Goal: Transaction & Acquisition: Purchase product/service

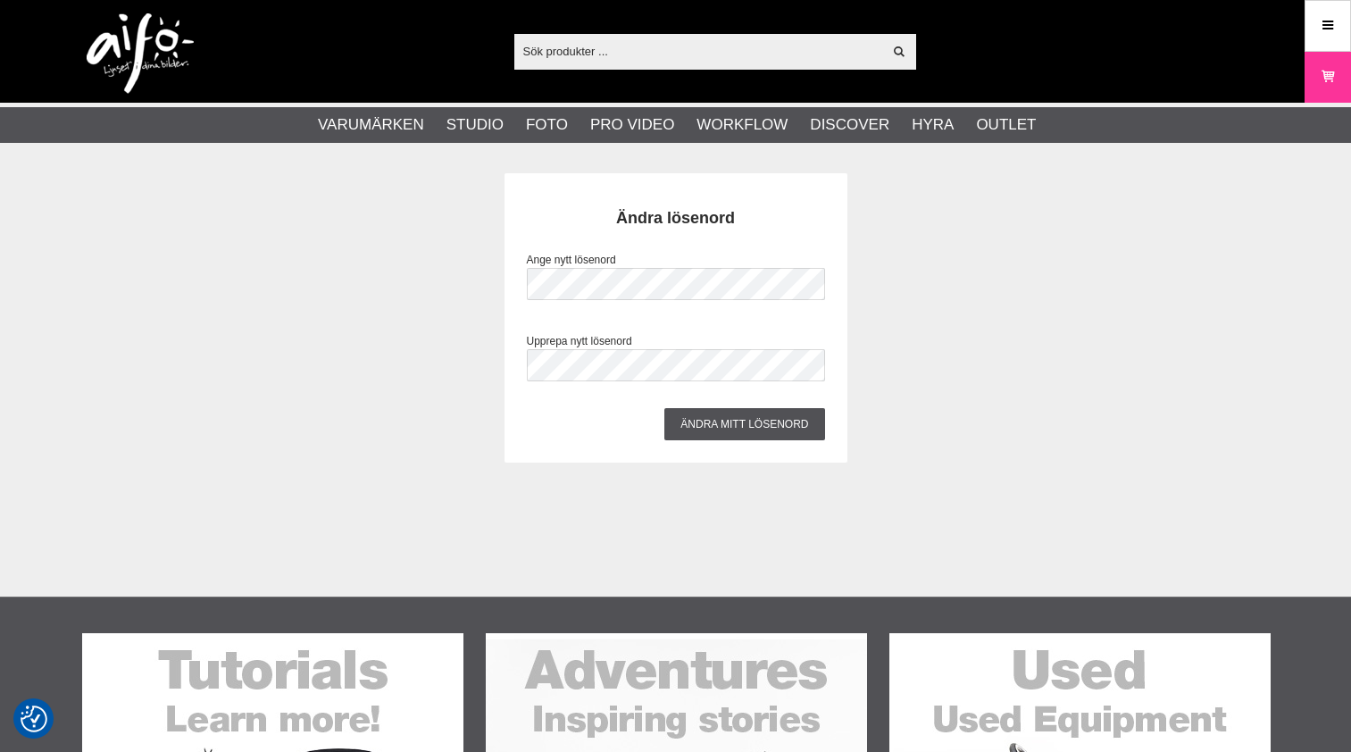
checkbox input "true"
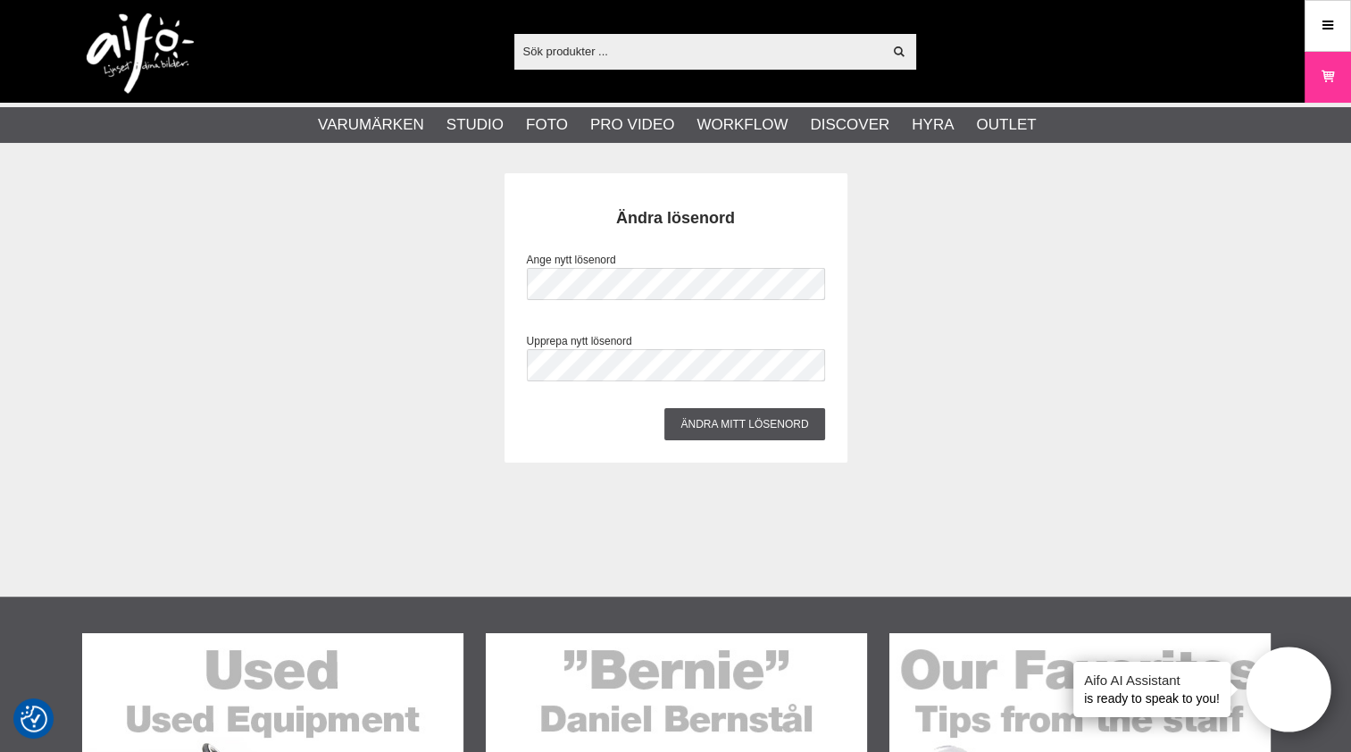
click at [395, 448] on div "Ändra lösenord Ange nytt lösenord Upprepa nytt lösenord Ändra mitt lösenord" at bounding box center [676, 317] width 1188 height 289
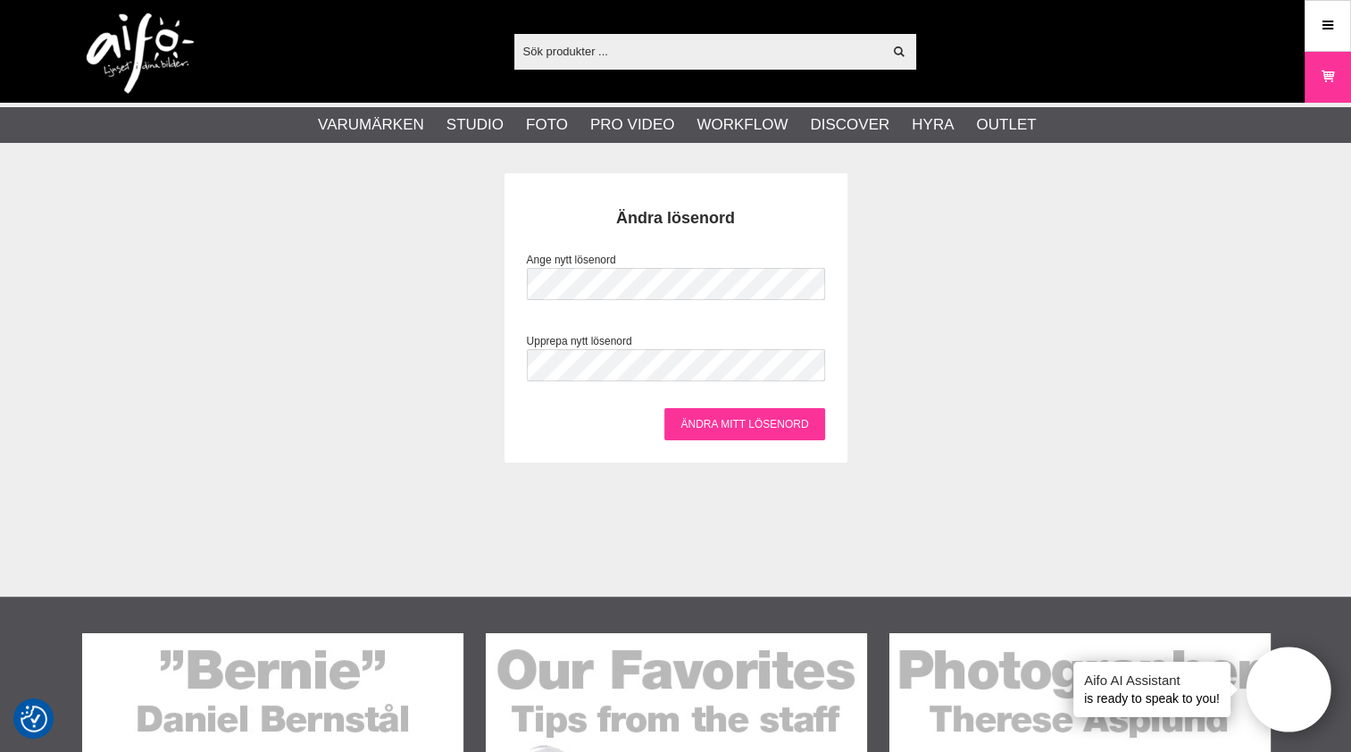
click at [697, 422] on input "Ändra mitt lösenord" at bounding box center [744, 424] width 160 height 32
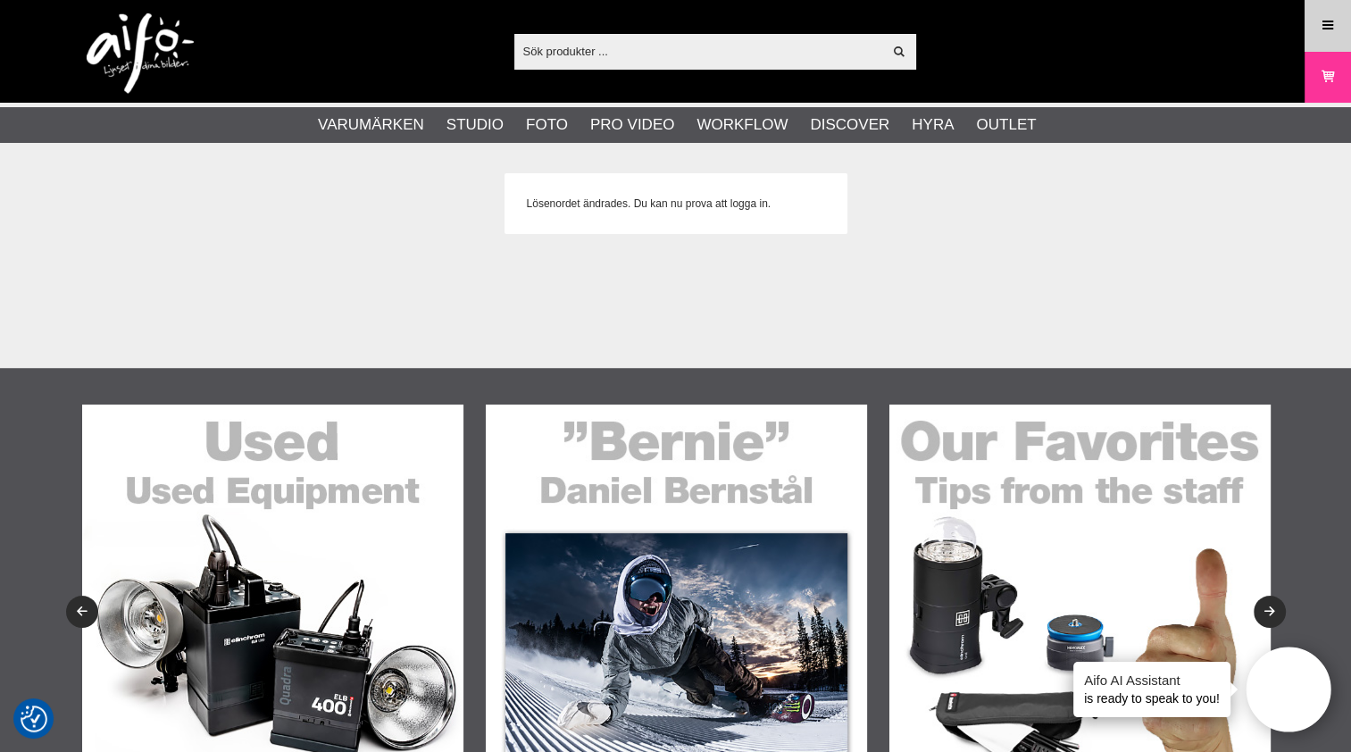
click at [1332, 26] on icon at bounding box center [1328, 26] width 16 height 20
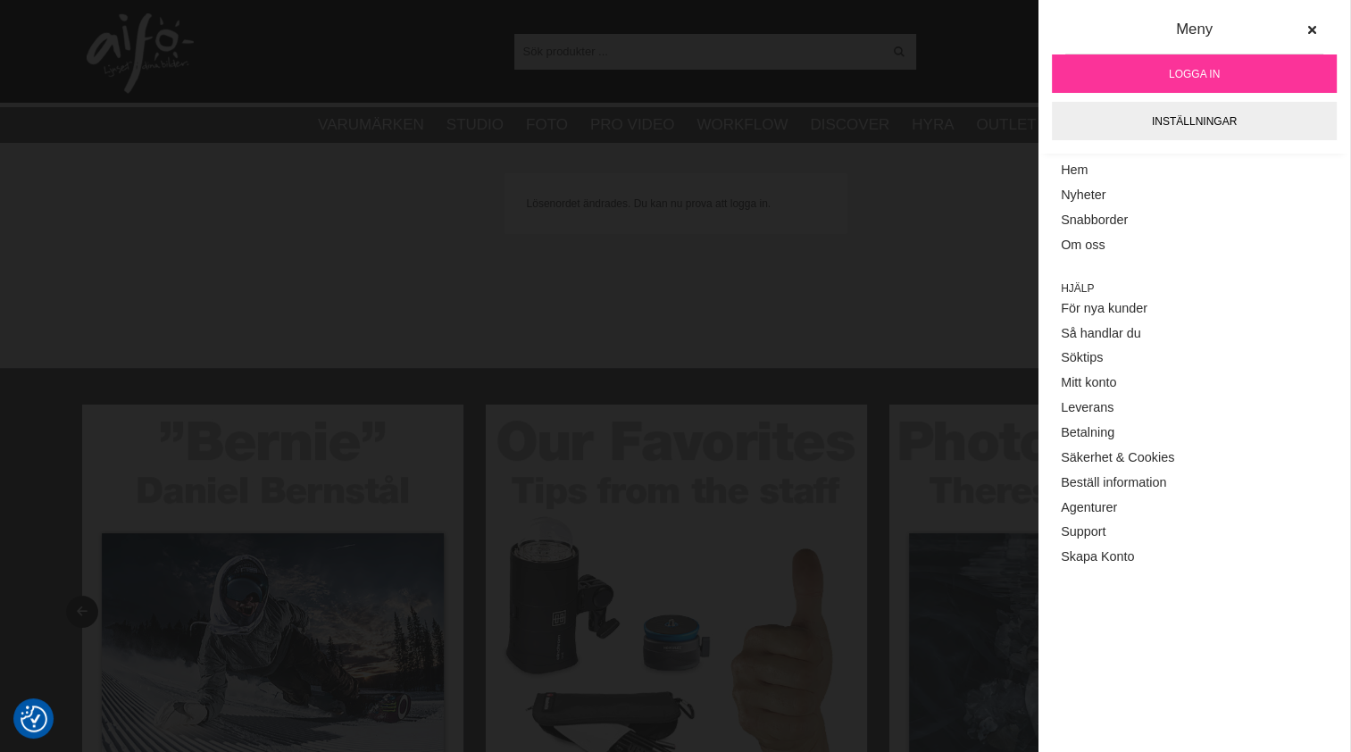
click at [779, 75] on div "Visa alla Artiklar Kategorier av artiklar Din sökning på gav inga träffar. Var …" at bounding box center [676, 51] width 1215 height 103
click at [780, 39] on input "text" at bounding box center [698, 51] width 369 height 27
click at [1315, 25] on icon at bounding box center [1312, 30] width 13 height 13
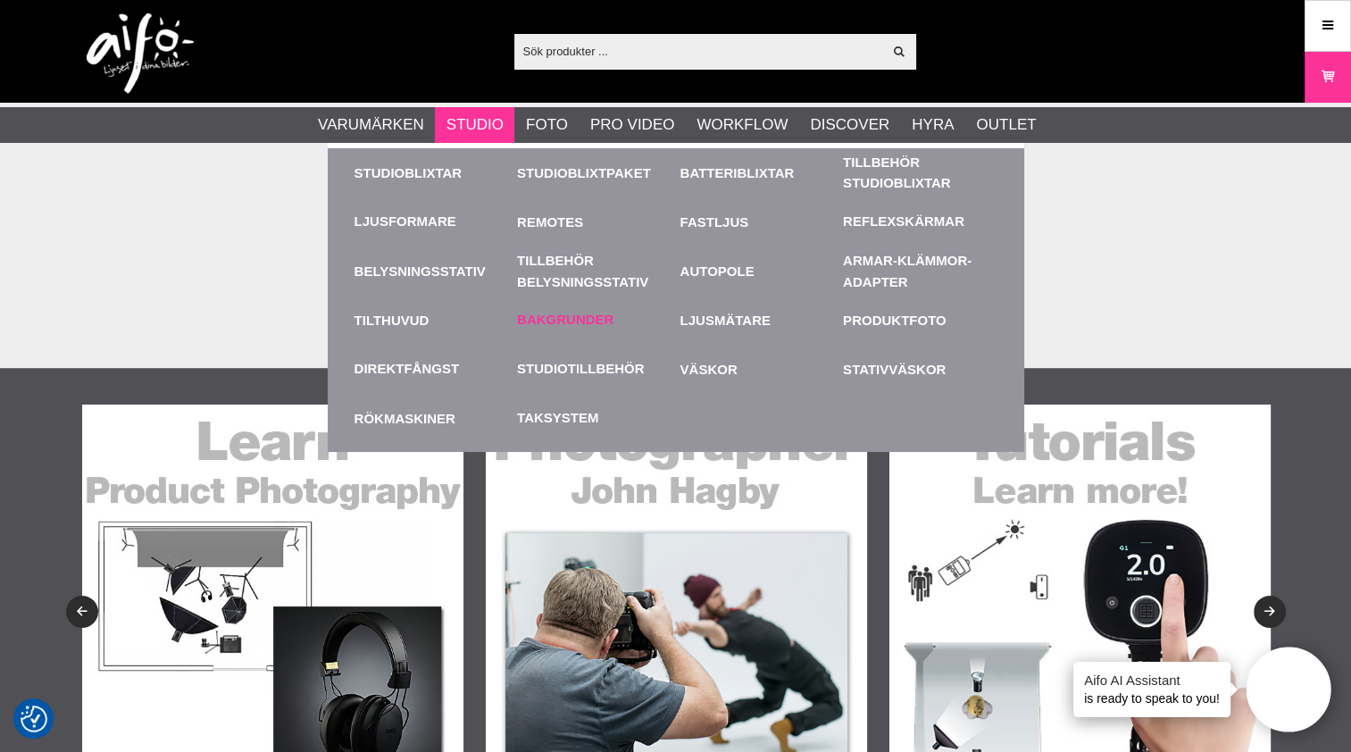
click at [550, 308] on div "Bakgrunder" at bounding box center [594, 320] width 154 height 49
click at [551, 313] on link "Bakgrunder" at bounding box center [565, 320] width 96 height 21
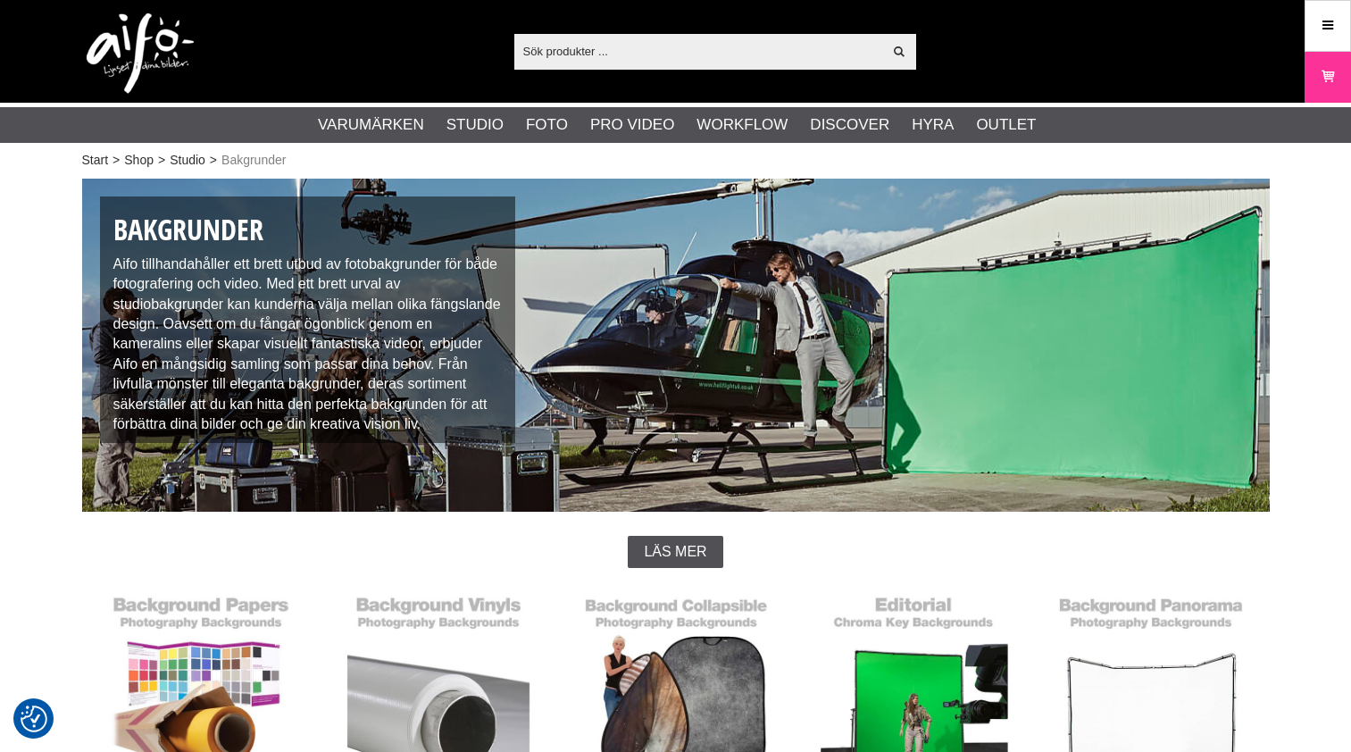
checkbox input "true"
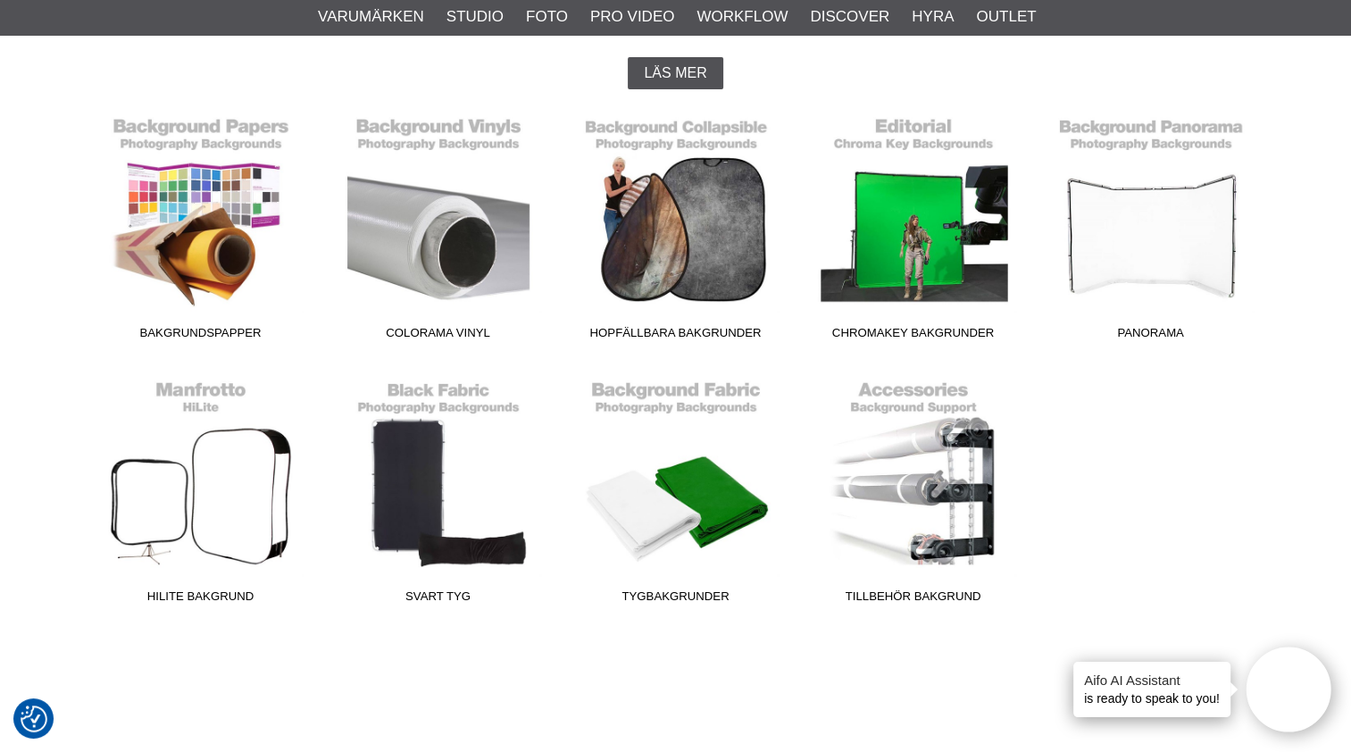
scroll to position [436, 0]
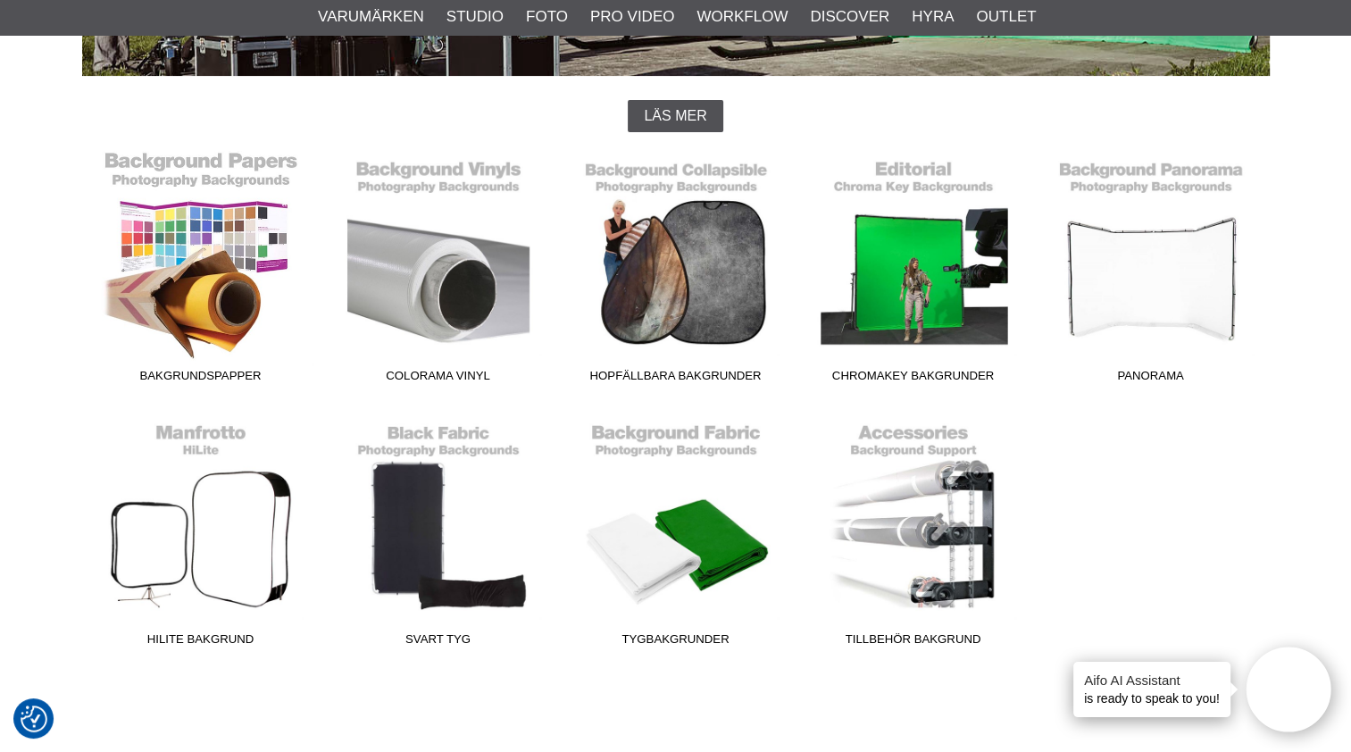
click at [204, 293] on link "Bakgrundspapper" at bounding box center [201, 270] width 238 height 241
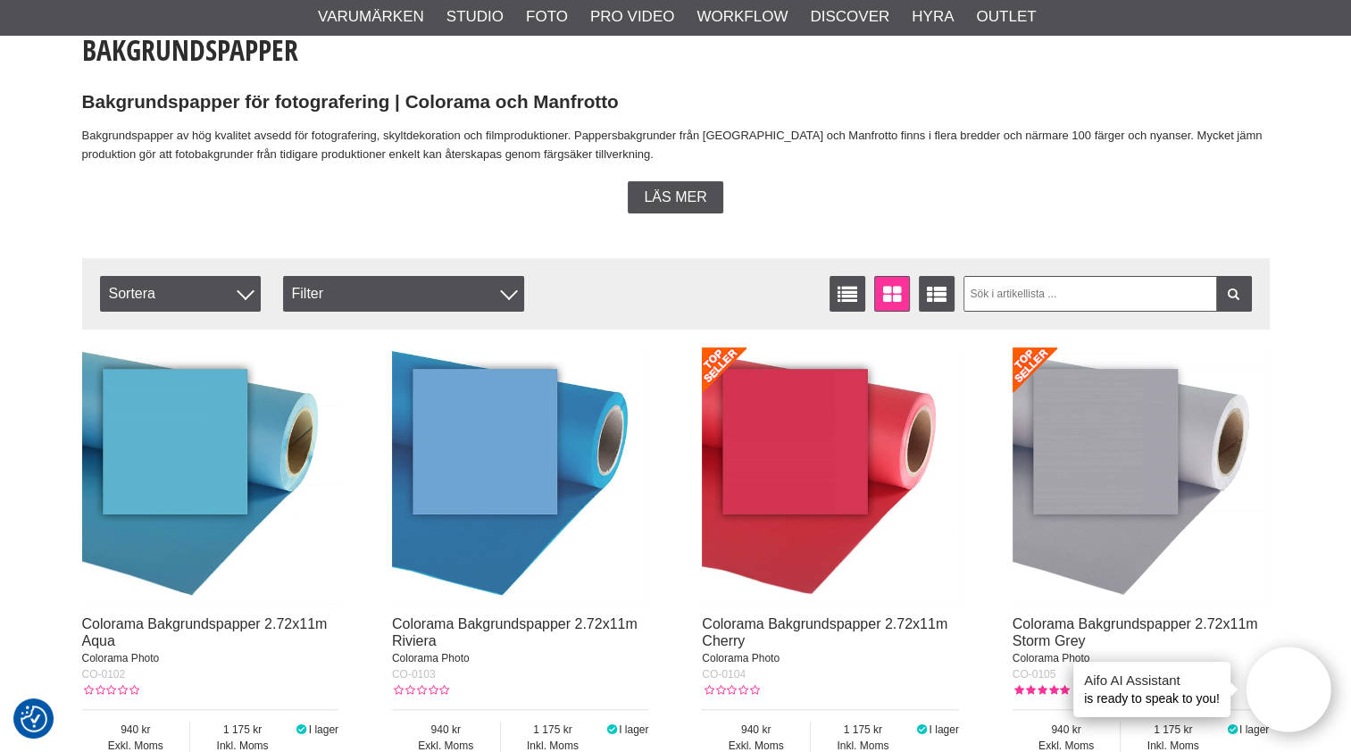
scroll to position [429, 0]
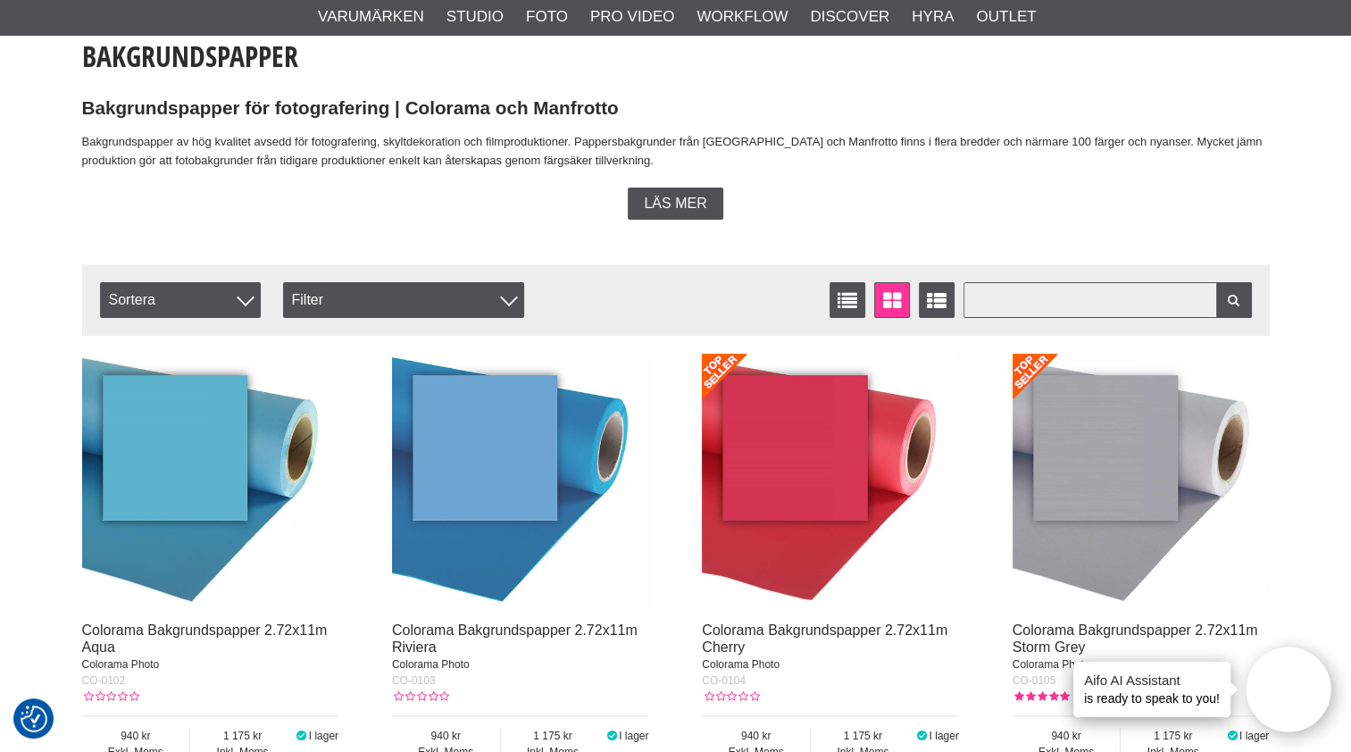
click at [1031, 295] on input "text" at bounding box center [1108, 300] width 288 height 36
type input "sper white"
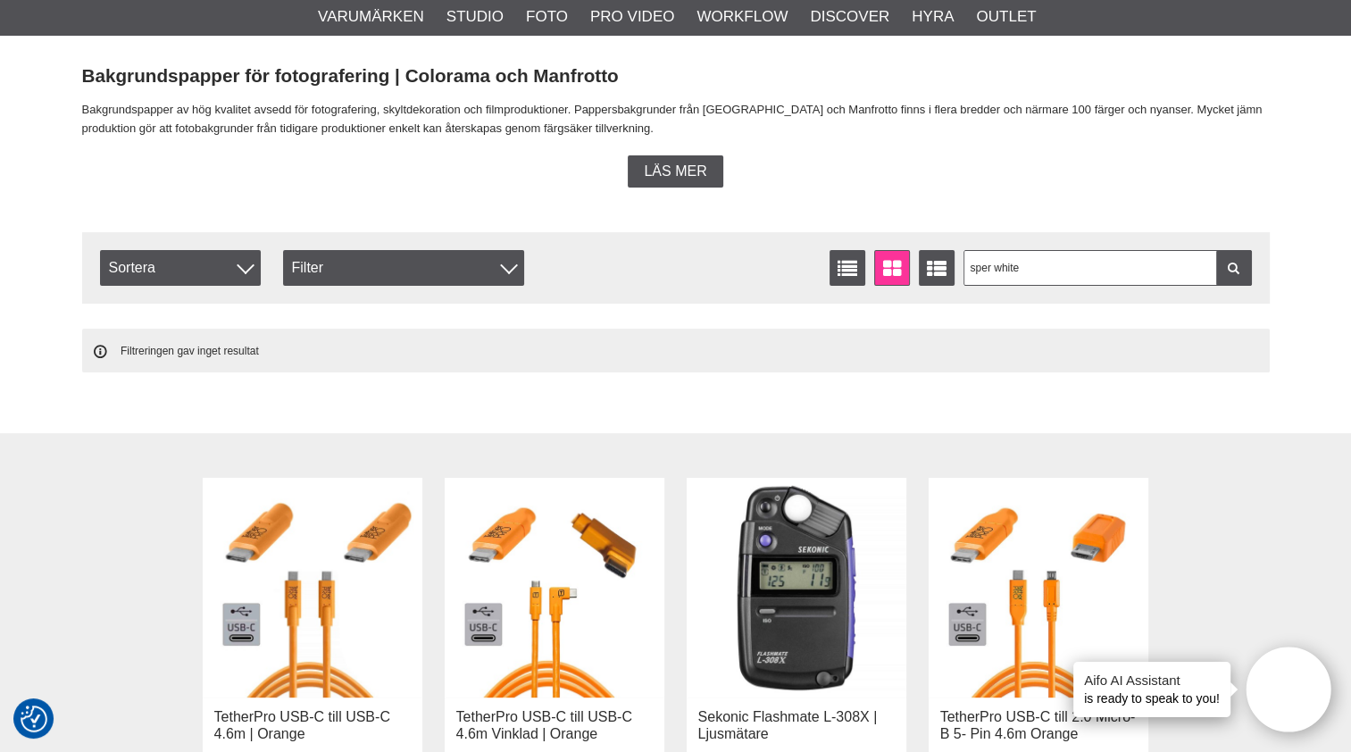
scroll to position [472, 0]
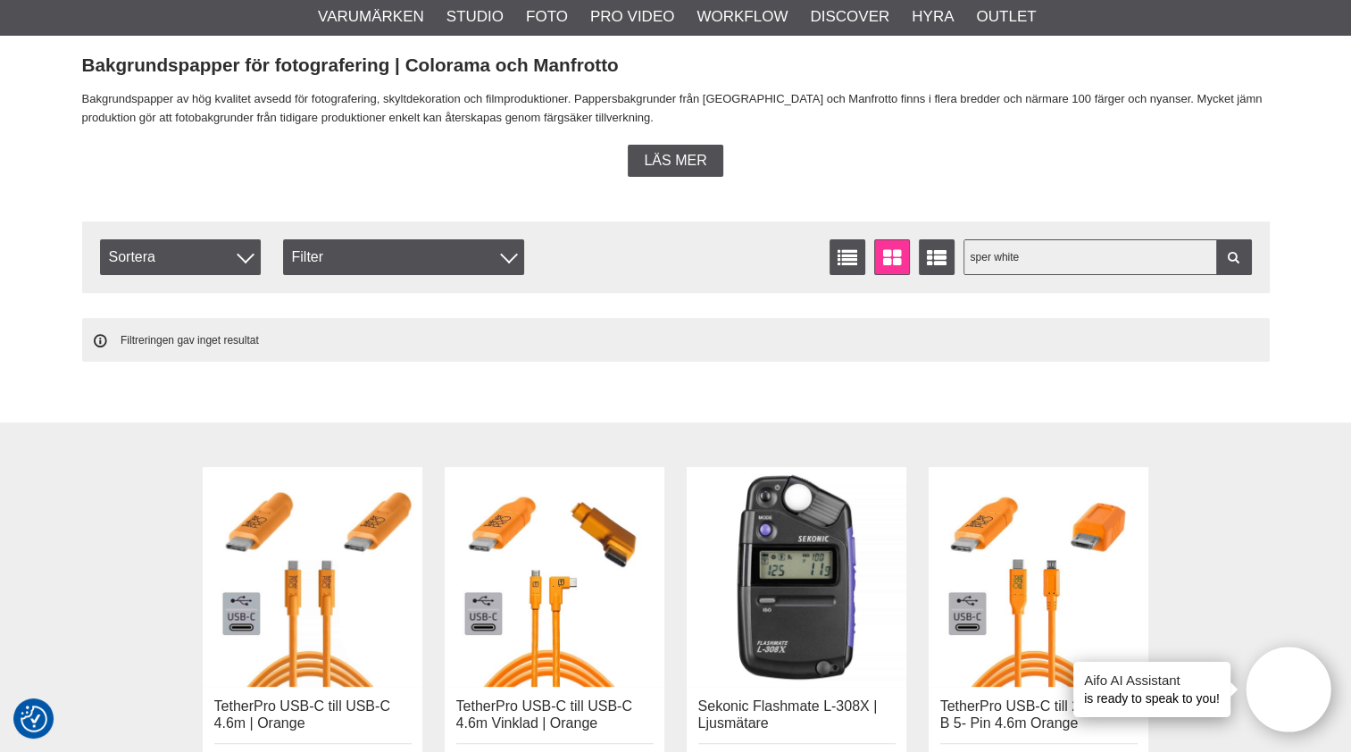
click at [980, 254] on input "sper white" at bounding box center [1108, 257] width 288 height 36
type input "super white"
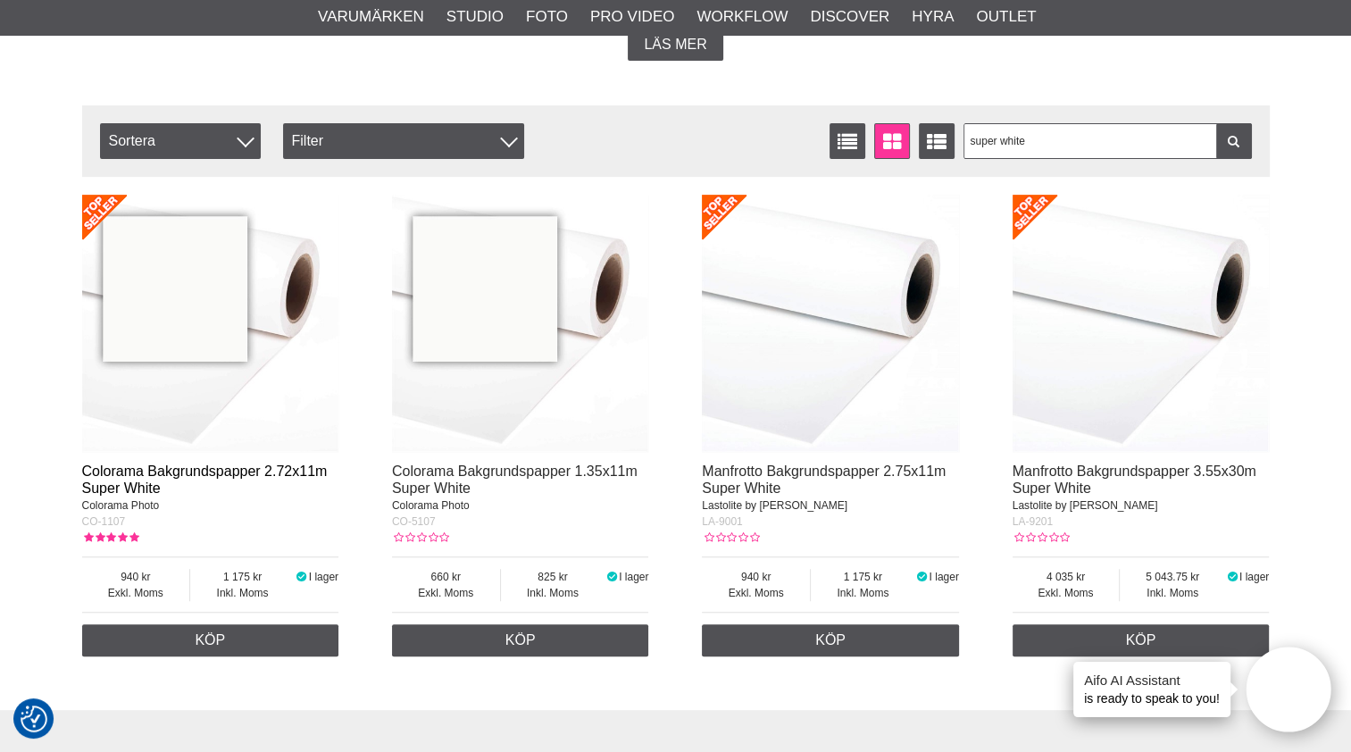
scroll to position [591, 0]
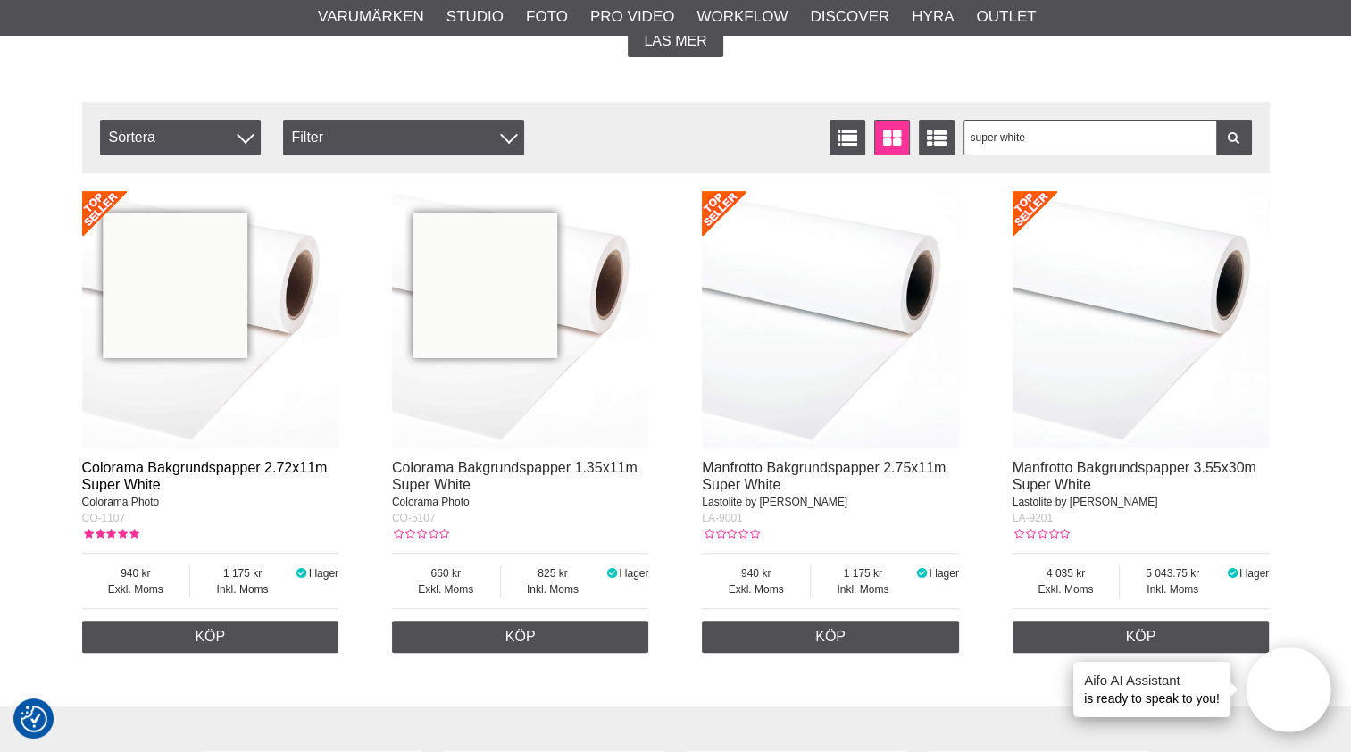
click at [236, 462] on link "Colorama Bakgrundspapper 2.72x11m Super White" at bounding box center [205, 476] width 246 height 32
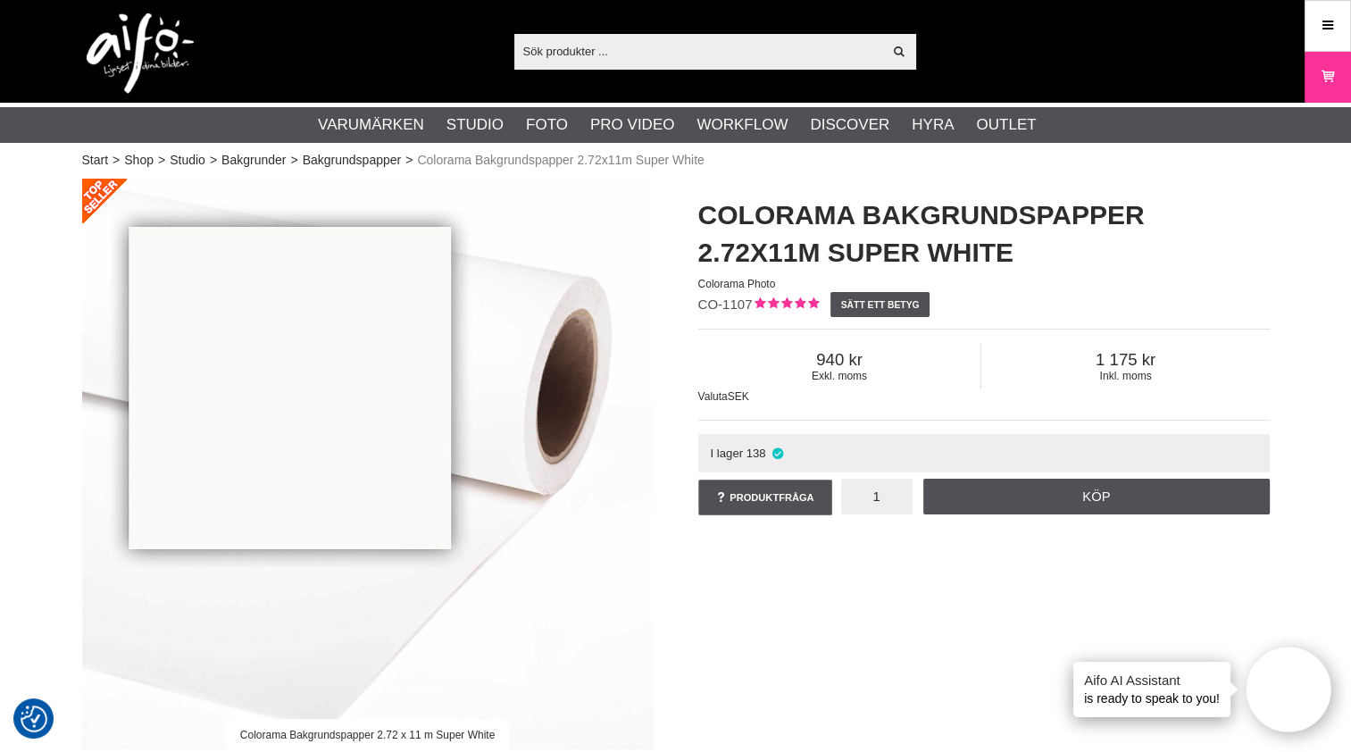
click at [895, 511] on input "1" at bounding box center [876, 497] width 71 height 36
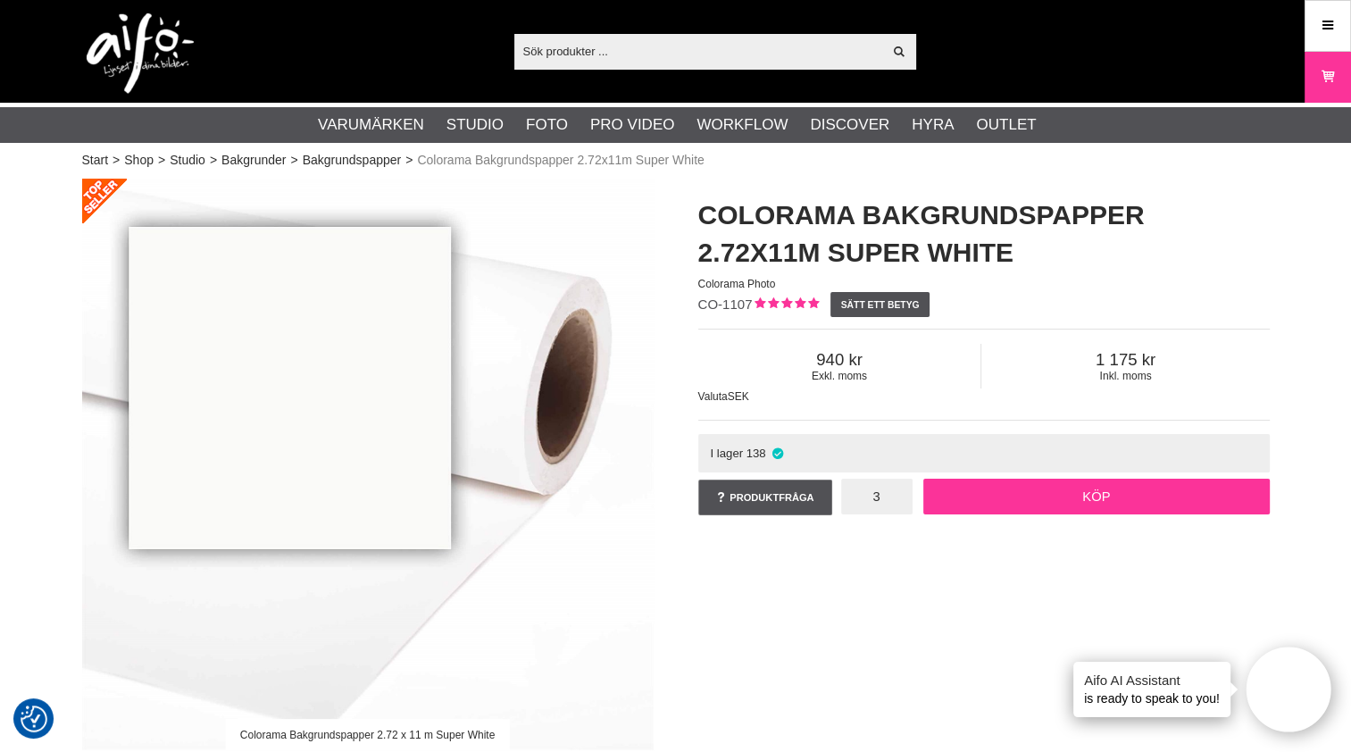
type input "3"
click at [1081, 498] on link "Köp" at bounding box center [1096, 497] width 347 height 36
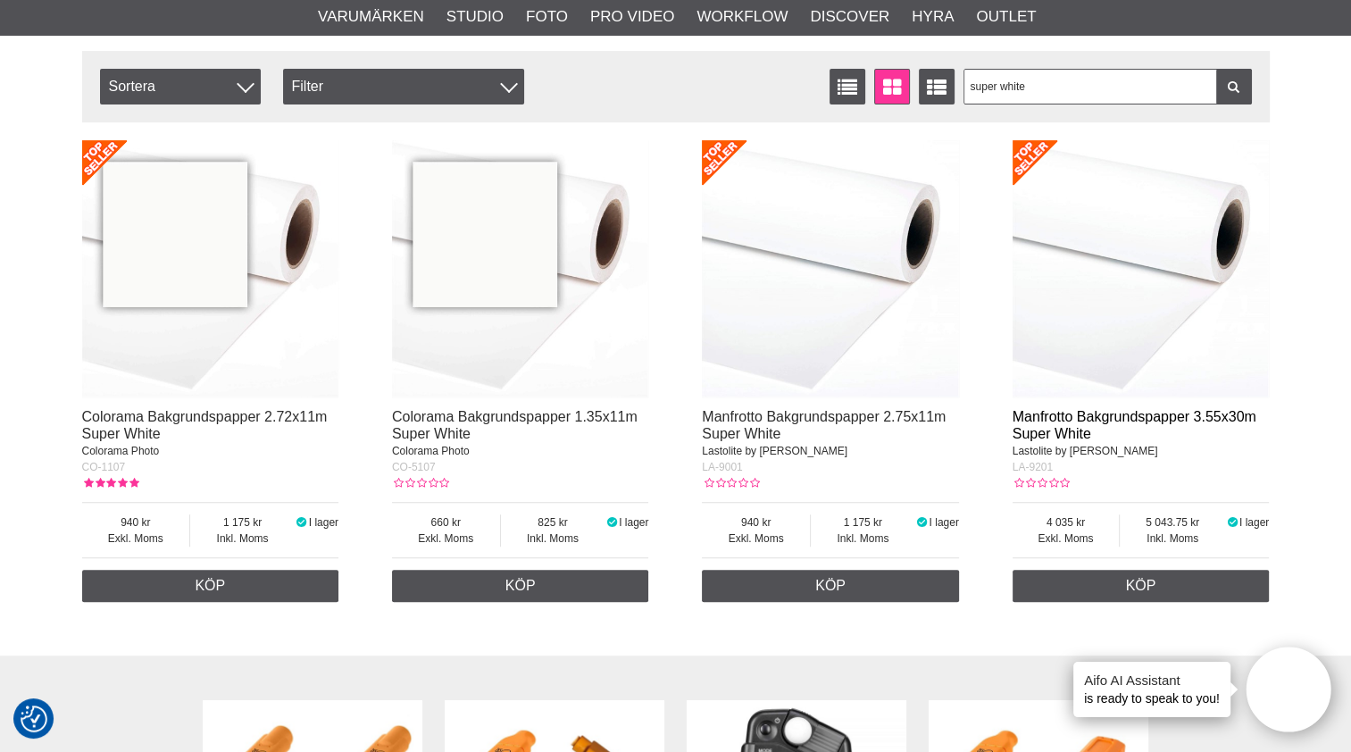
scroll to position [643, 0]
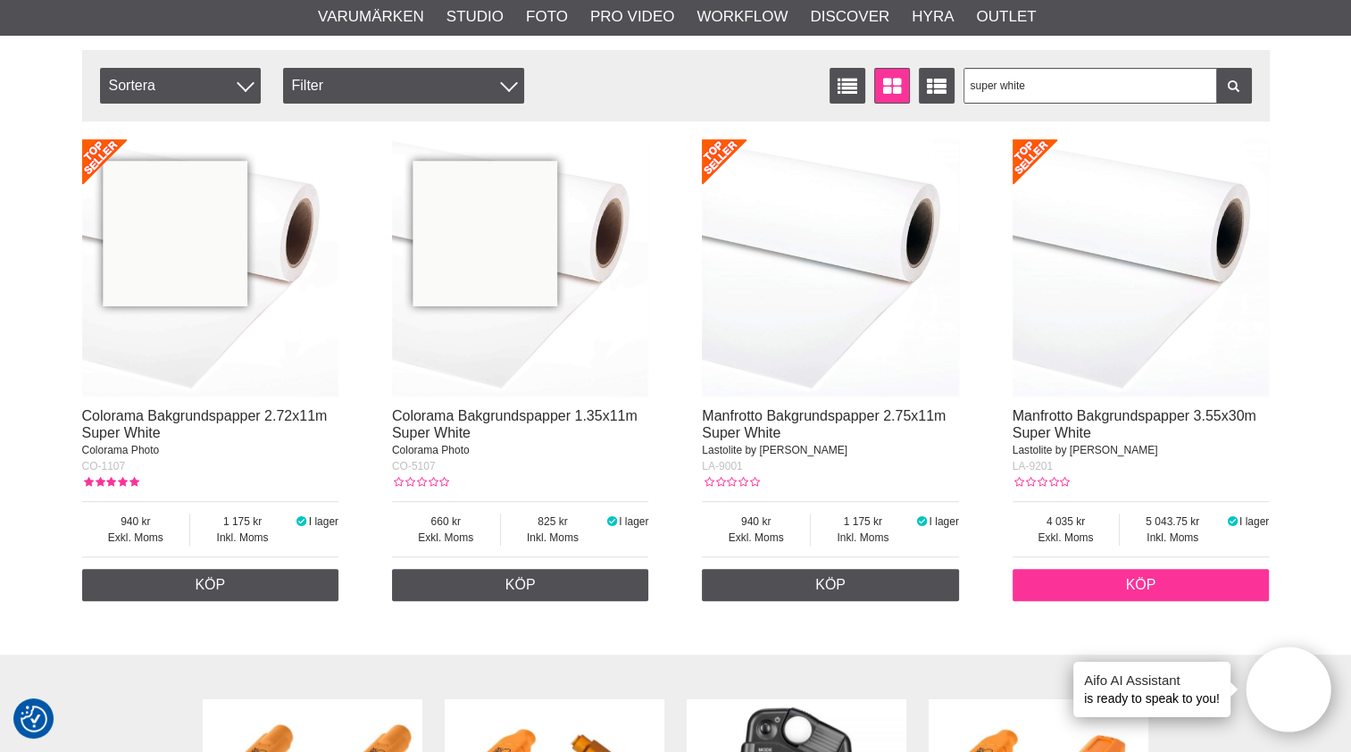
click at [1113, 580] on link "Köp" at bounding box center [1141, 585] width 257 height 32
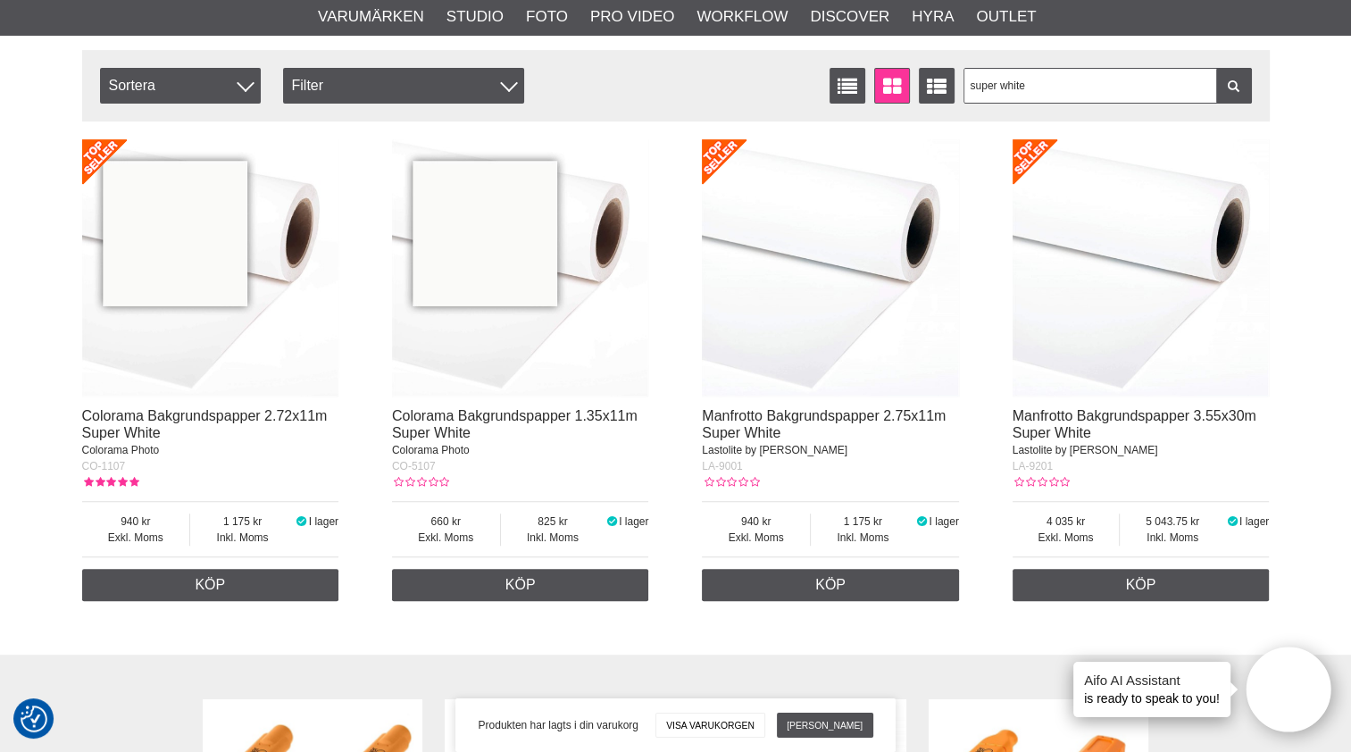
click at [741, 713] on link "Visa varukorgen" at bounding box center [710, 725] width 110 height 25
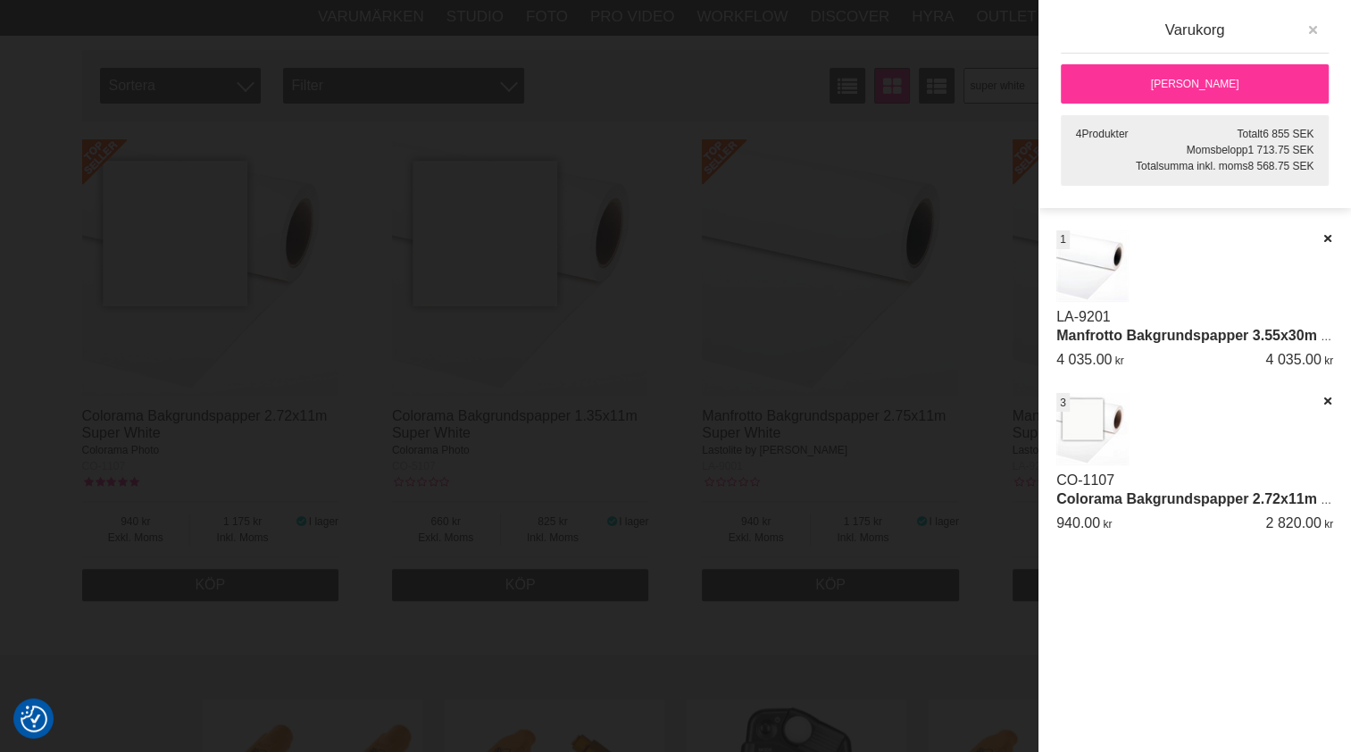
click at [1311, 28] on icon "button" at bounding box center [1313, 30] width 13 height 13
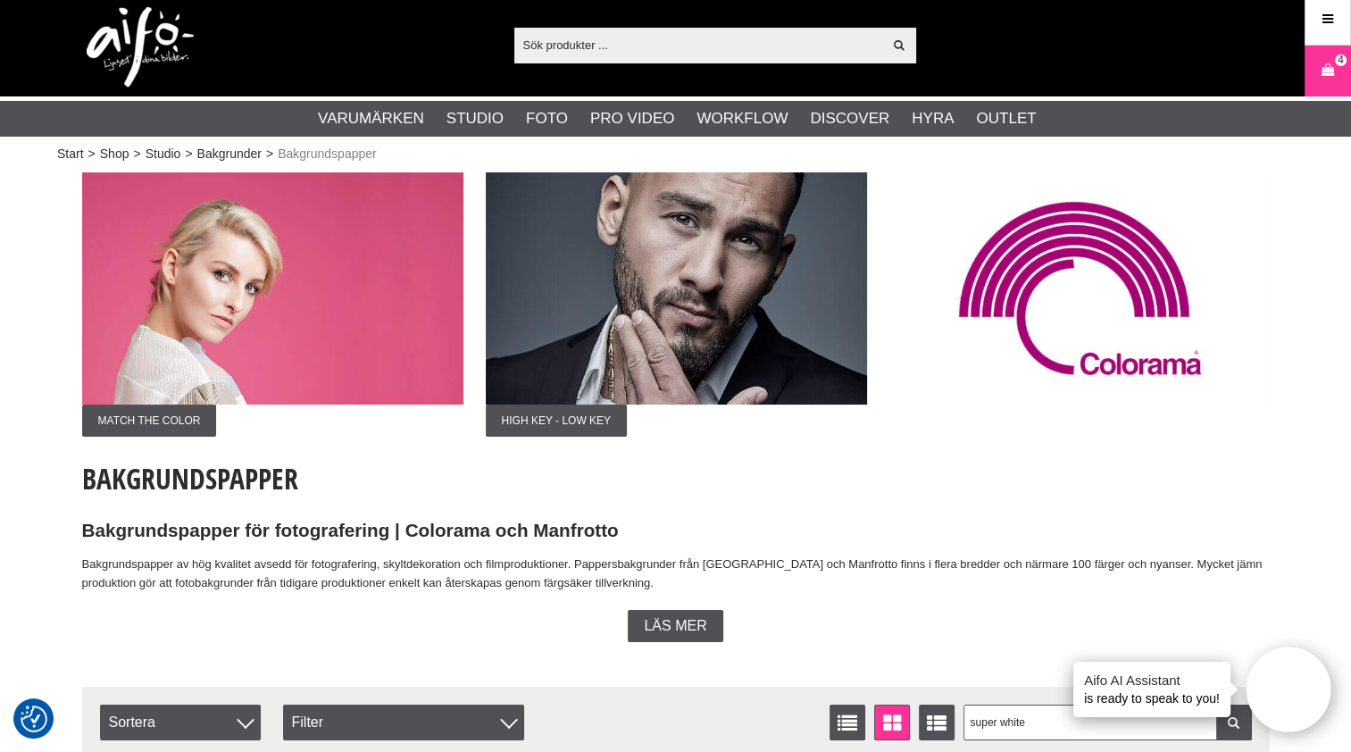
scroll to position [0, 0]
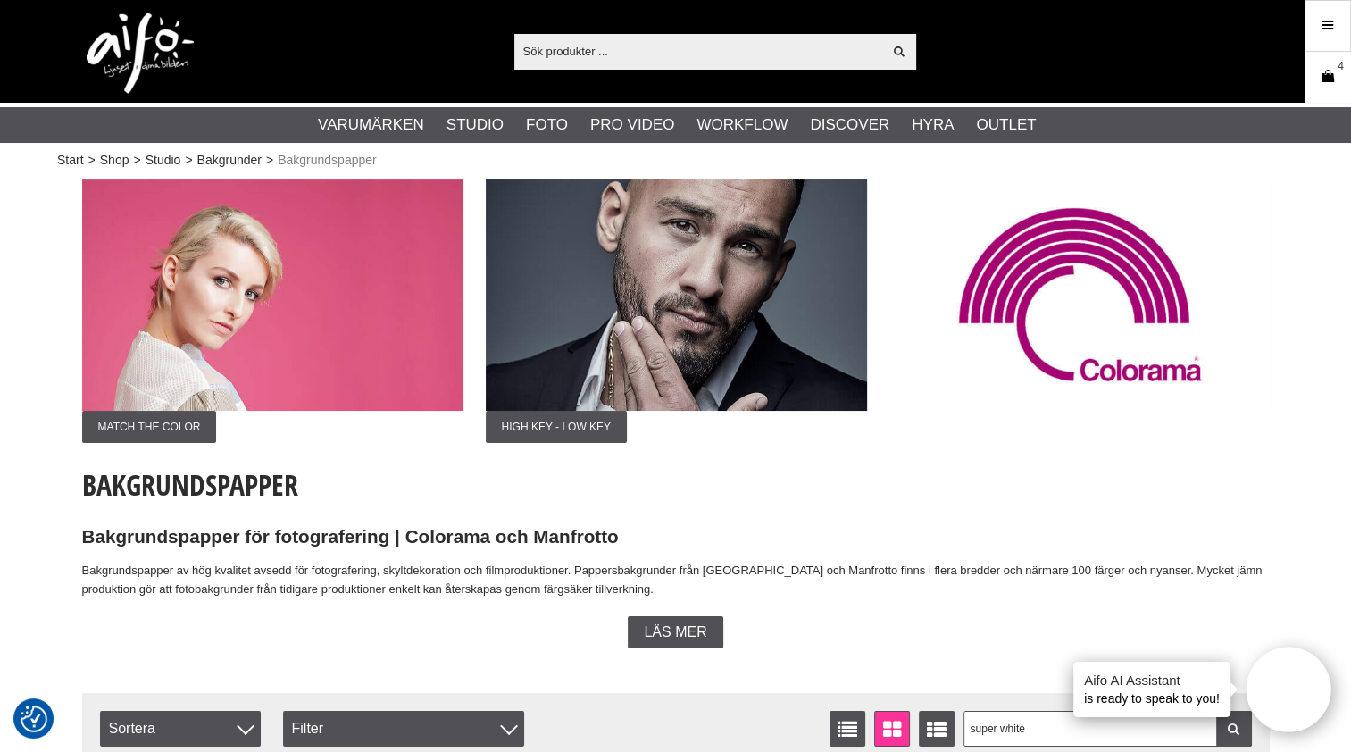
click at [1330, 75] on icon at bounding box center [1328, 77] width 18 height 20
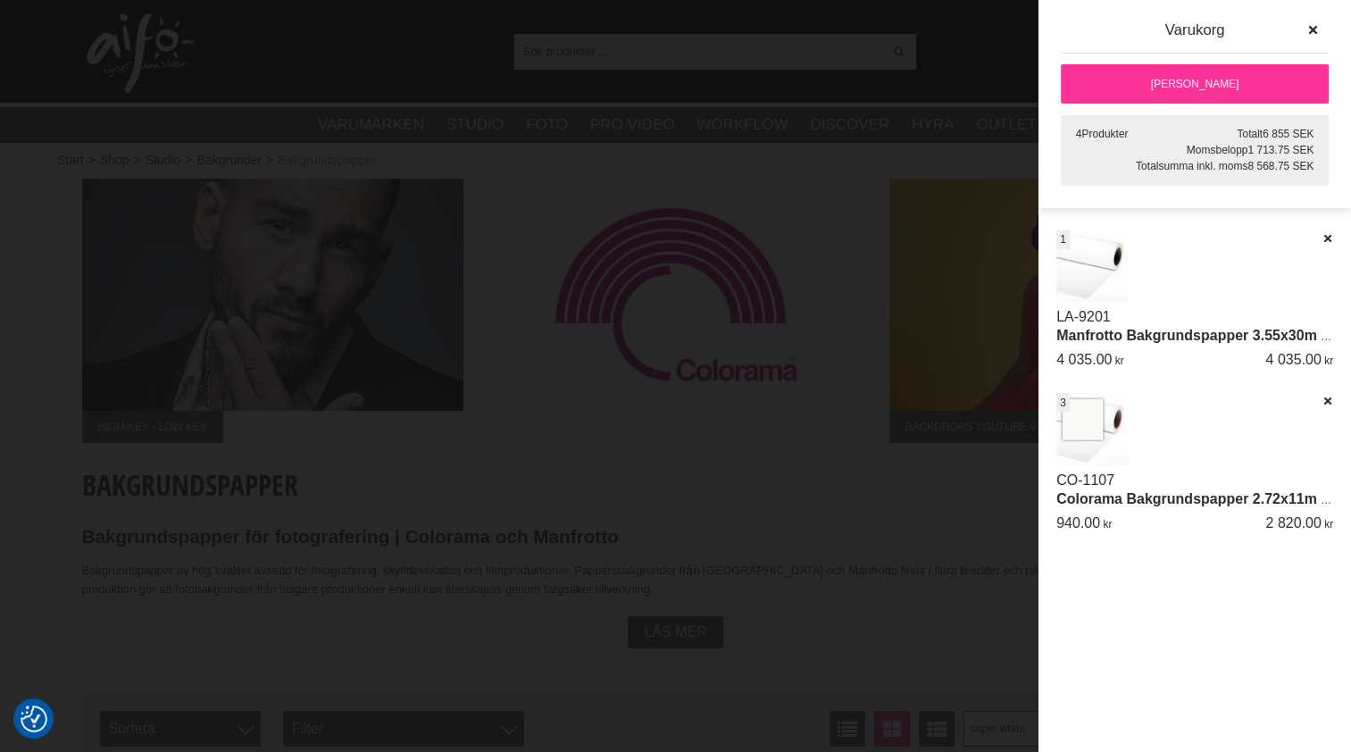
click at [1162, 81] on link "[PERSON_NAME]" at bounding box center [1195, 83] width 268 height 39
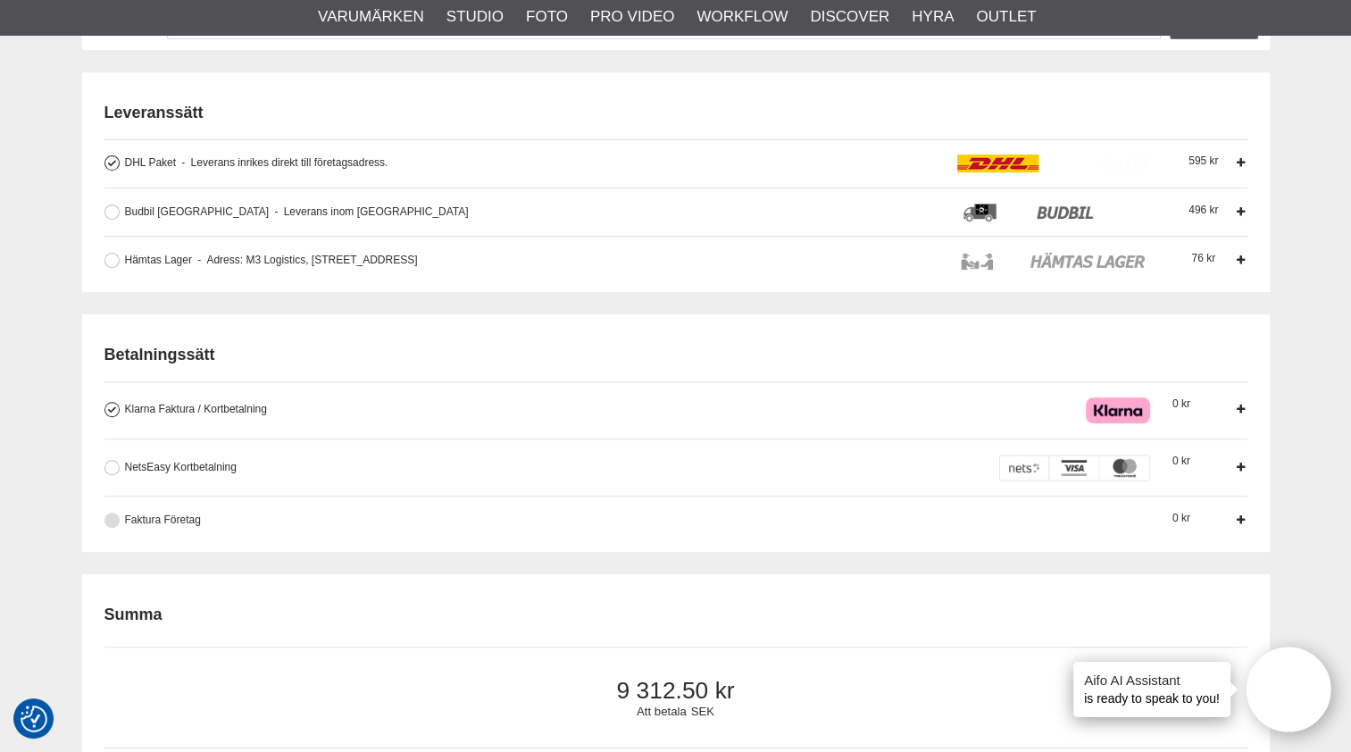
scroll to position [580, 0]
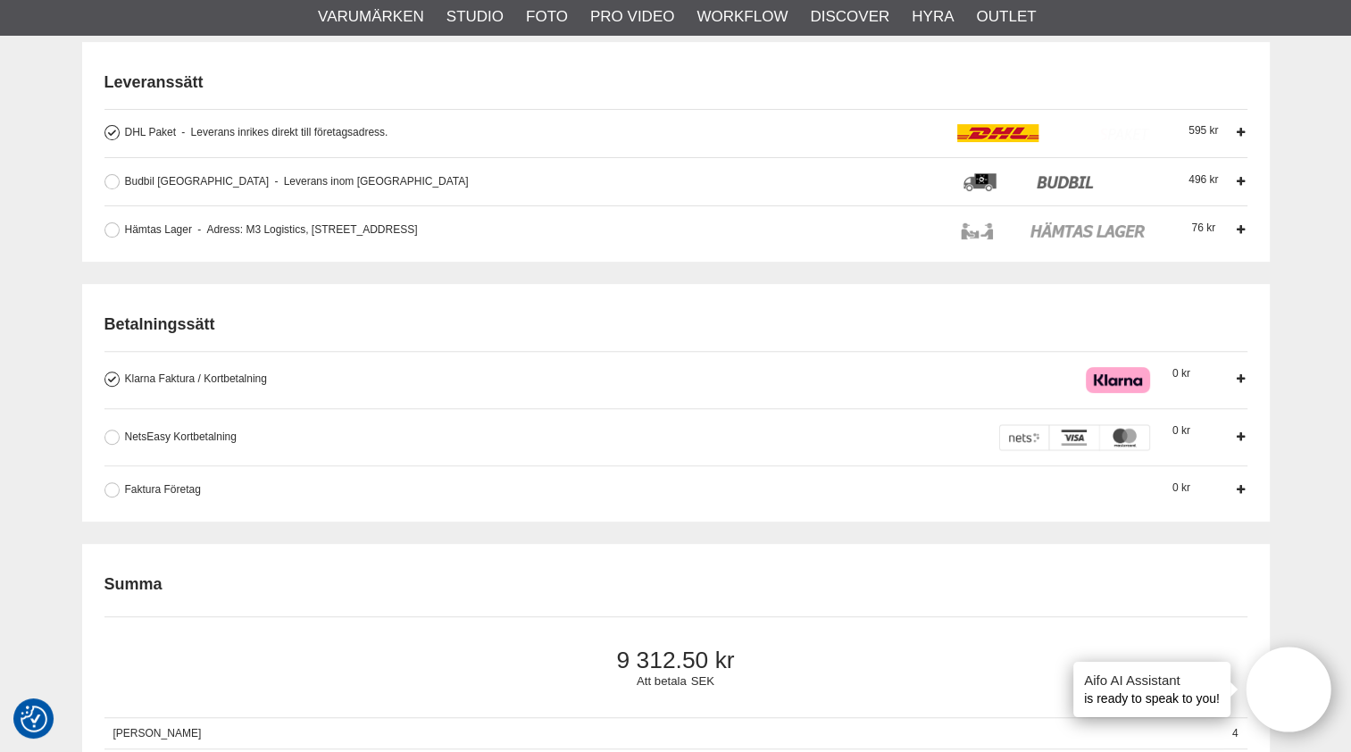
type input "[EMAIL_ADDRESS][DOMAIN_NAME]"
click at [100, 483] on div "Betalningssätt Klarna Faktura / Kortbetalning Med Klarna kan vi erbjuda dig fle…" at bounding box center [676, 403] width 1188 height 238
click at [110, 488] on button at bounding box center [111, 489] width 15 height 15
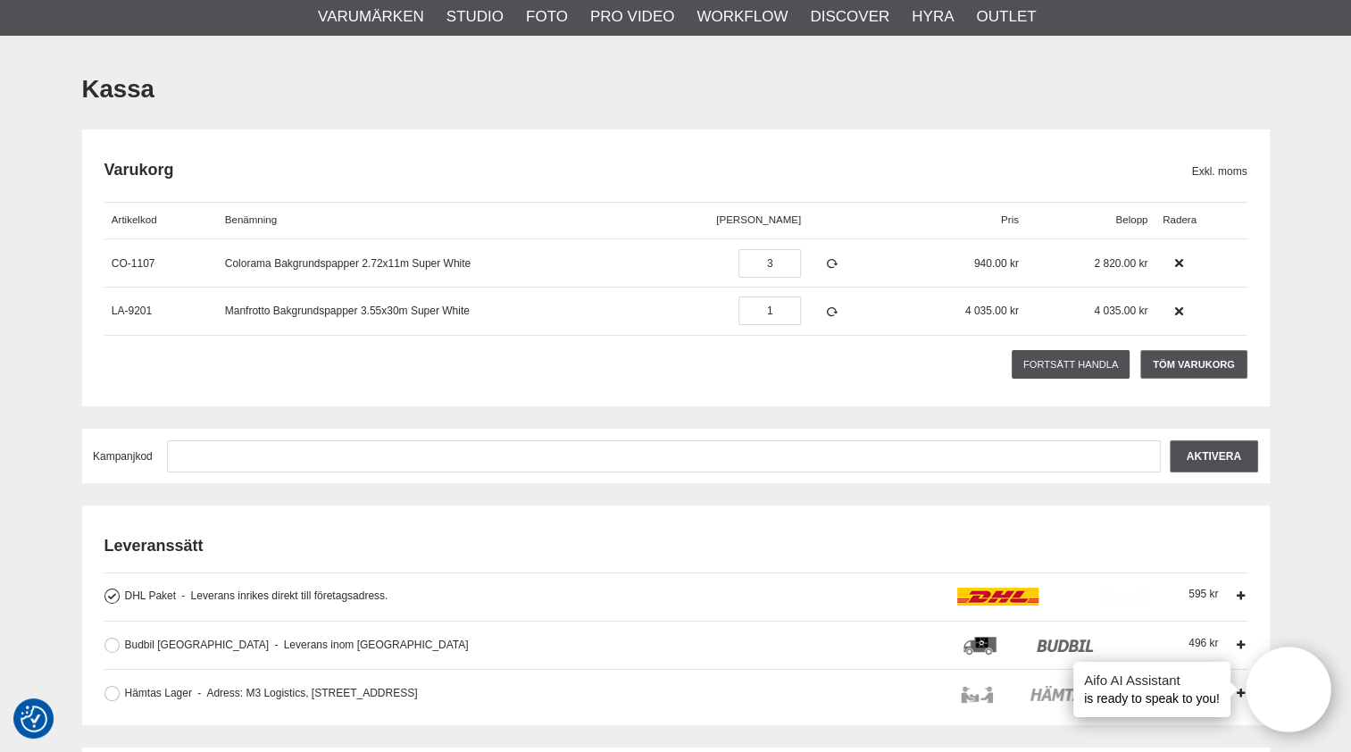
scroll to position [0, 0]
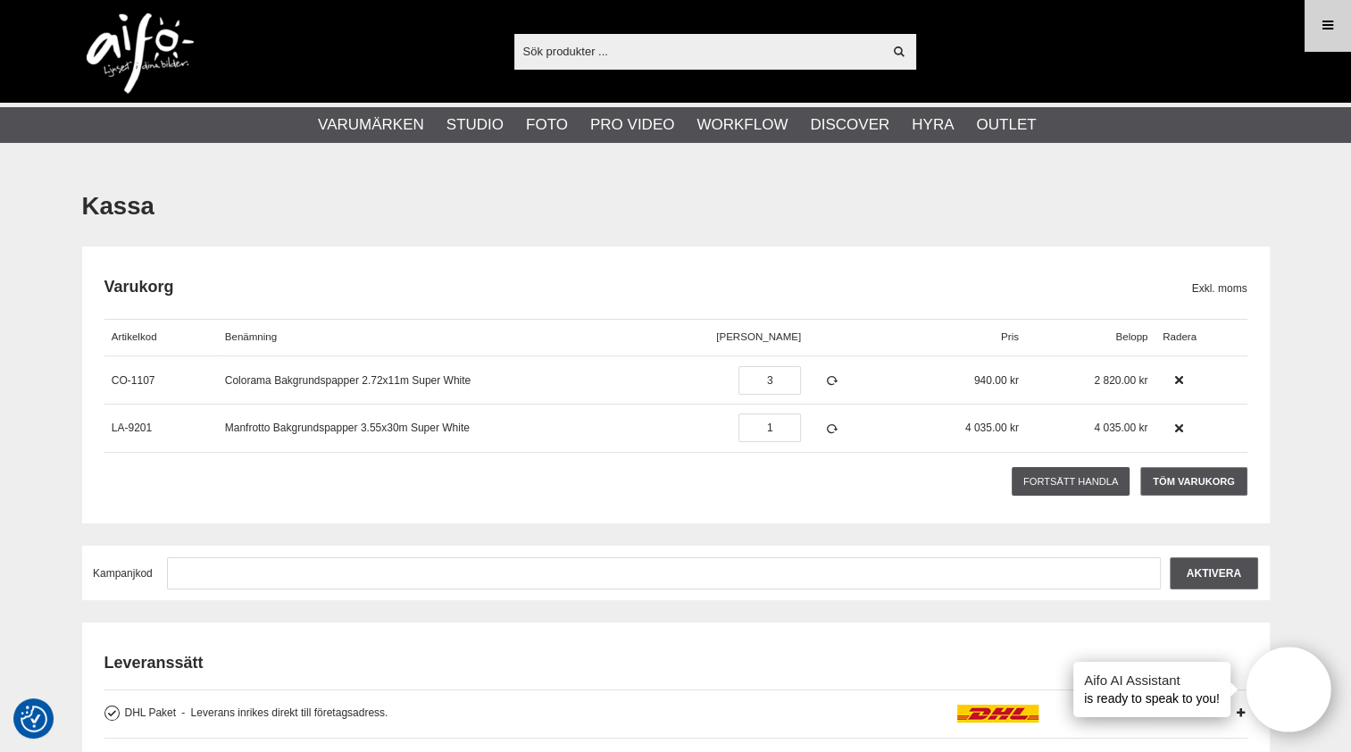
click at [1323, 21] on icon at bounding box center [1328, 26] width 16 height 20
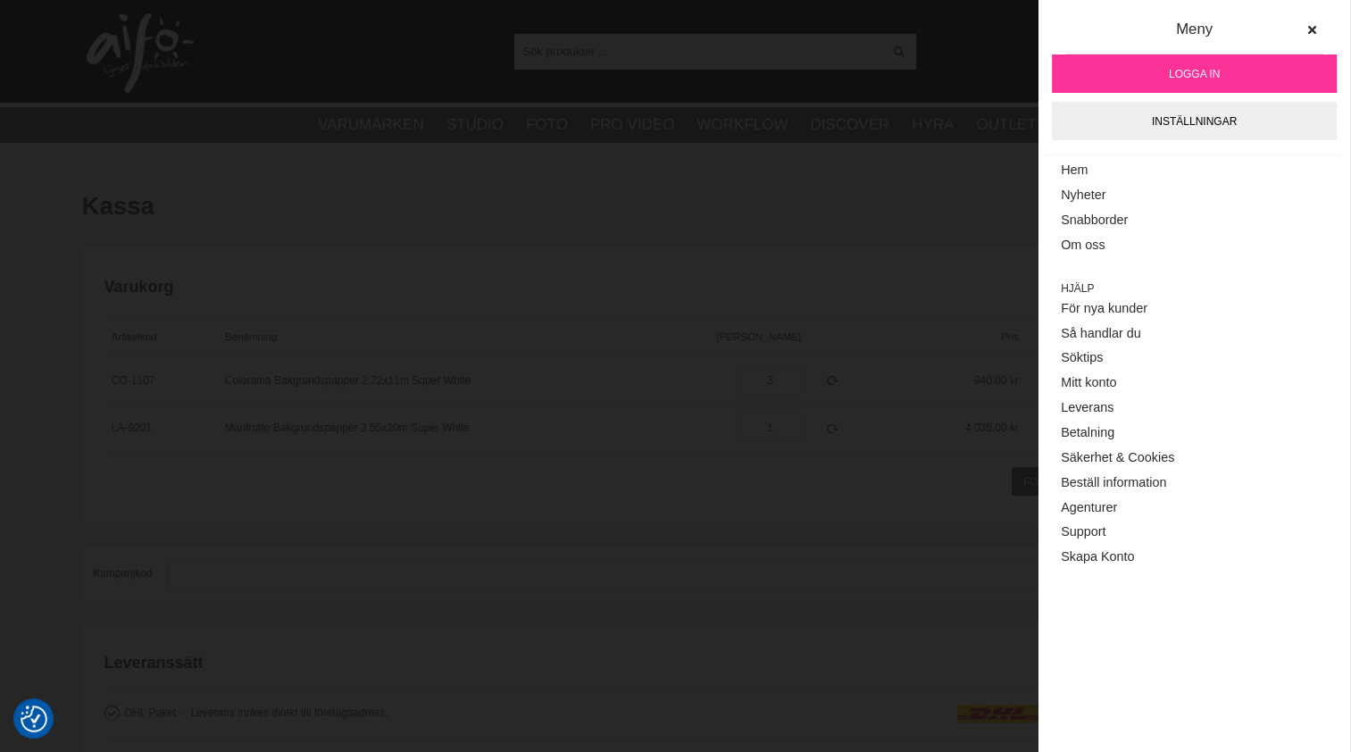
click at [1198, 68] on span "Logga in" at bounding box center [1194, 74] width 51 height 16
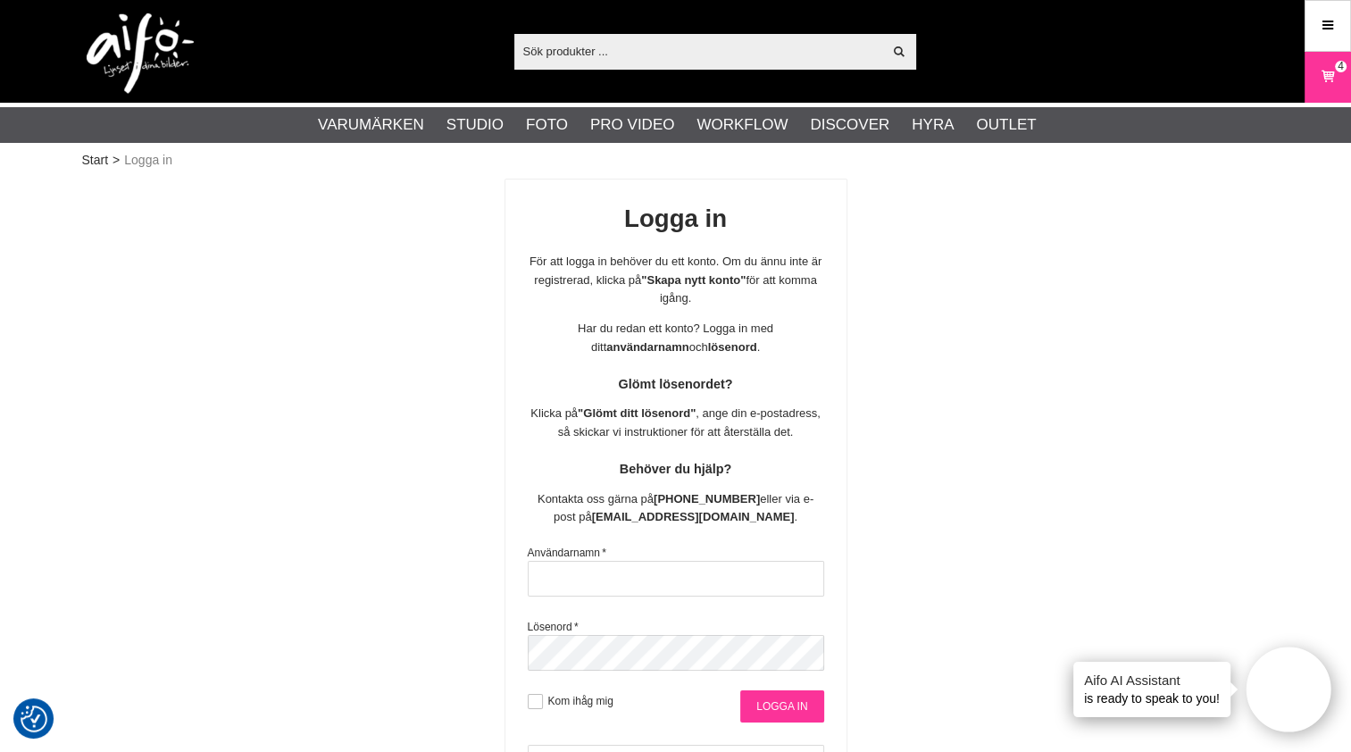
type input "[EMAIL_ADDRESS][DOMAIN_NAME]"
click at [768, 697] on input "Logga in" at bounding box center [781, 706] width 83 height 32
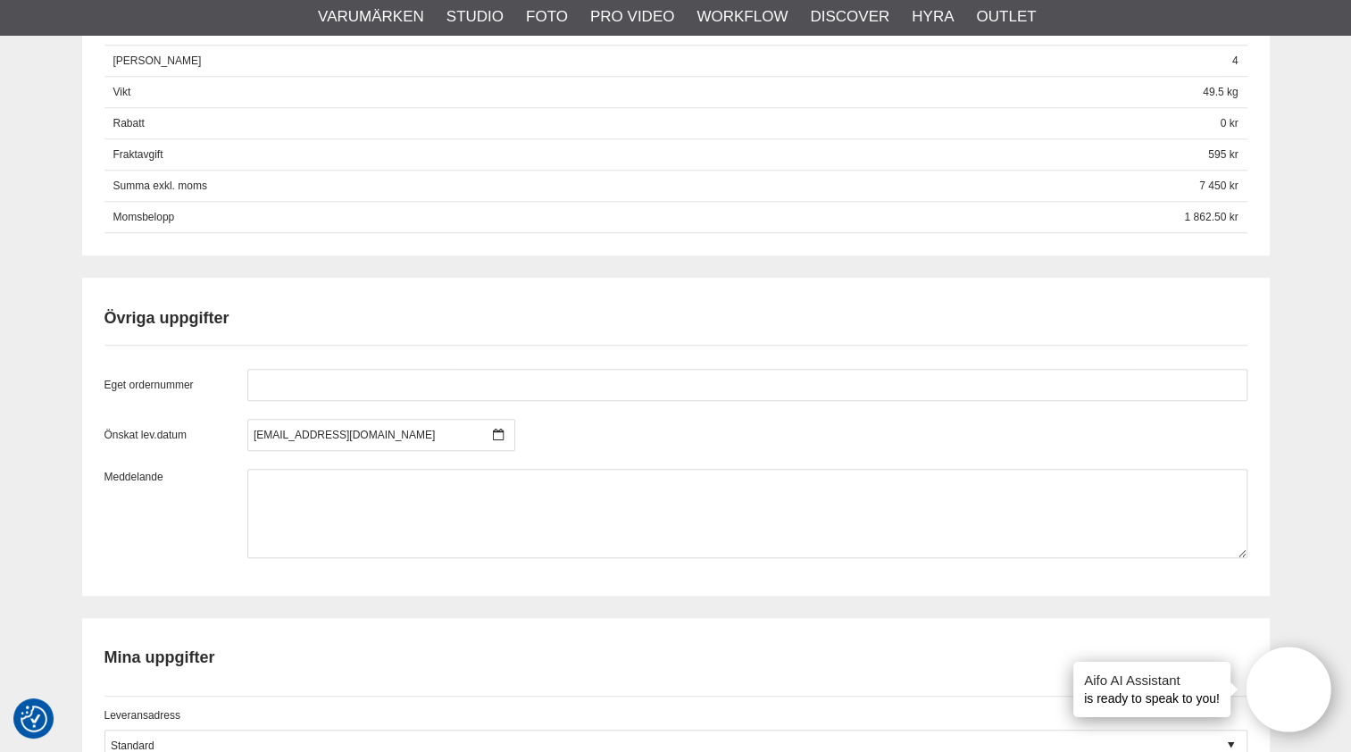
scroll to position [1141, 0]
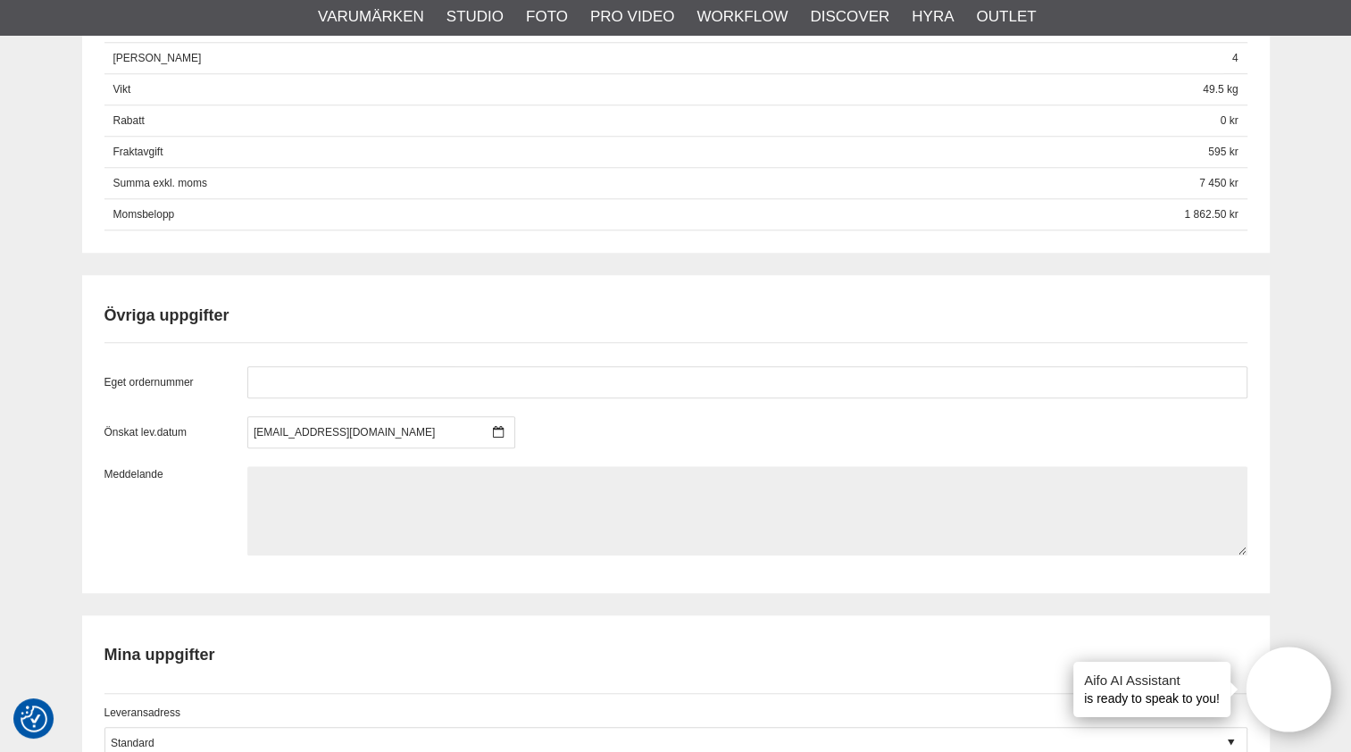
click at [340, 488] on textarea at bounding box center [747, 510] width 1000 height 89
click at [422, 469] on textarea "hej! Vi har ett nytt kostnadsställe. SÅ använd:" at bounding box center [747, 510] width 1000 height 89
click at [523, 473] on textarea "hej! Vi har ett nytt kostnadsställe. så använd:" at bounding box center [747, 510] width 1000 height 89
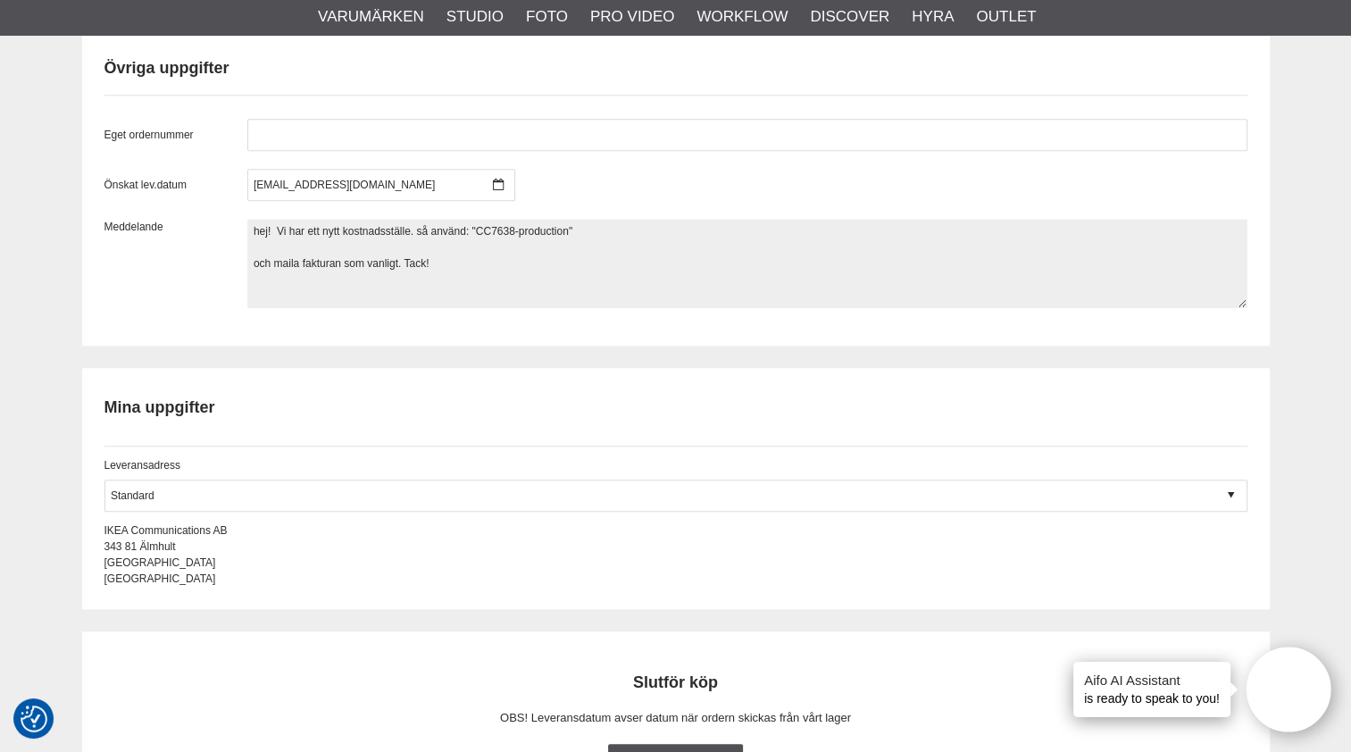
scroll to position [1388, 0]
type textarea "hej! Vi har ett nytt kostnadsställe. så använd: "CC7638-production" och maila f…"
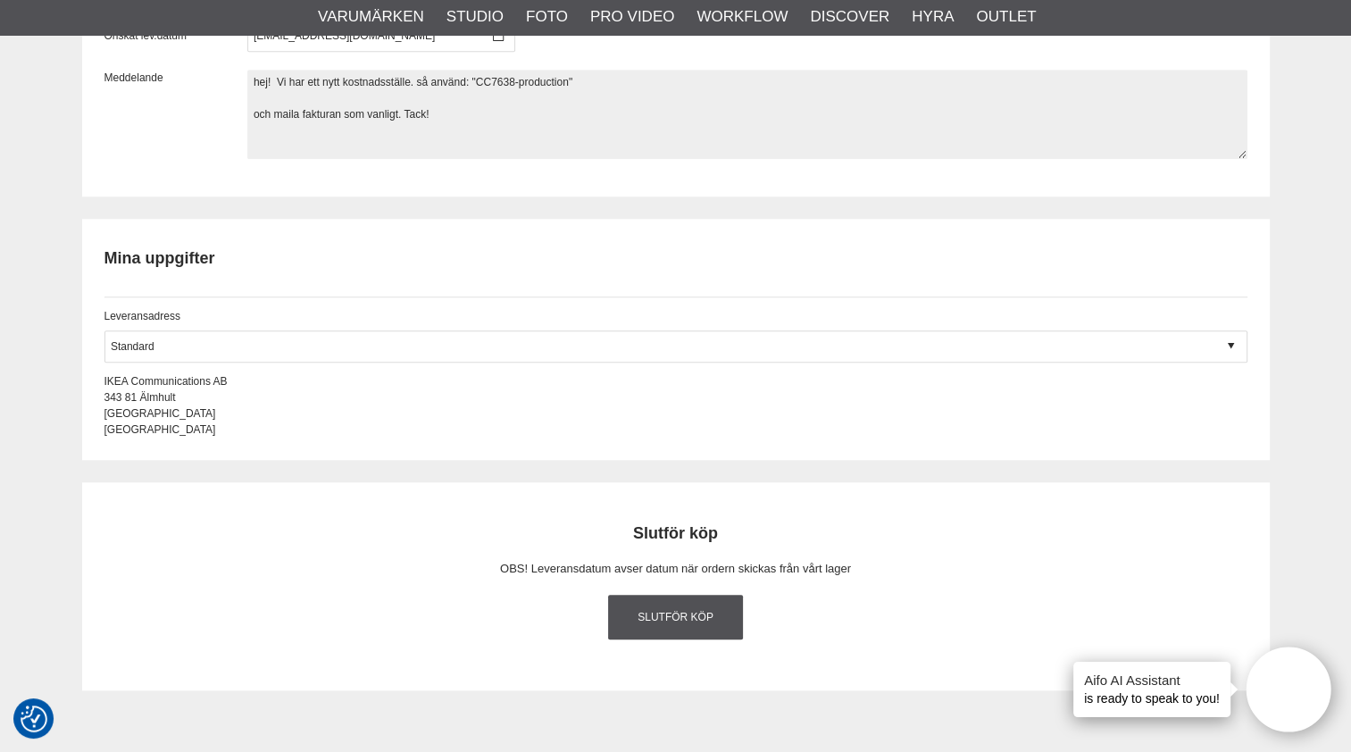
scroll to position [1547, 0]
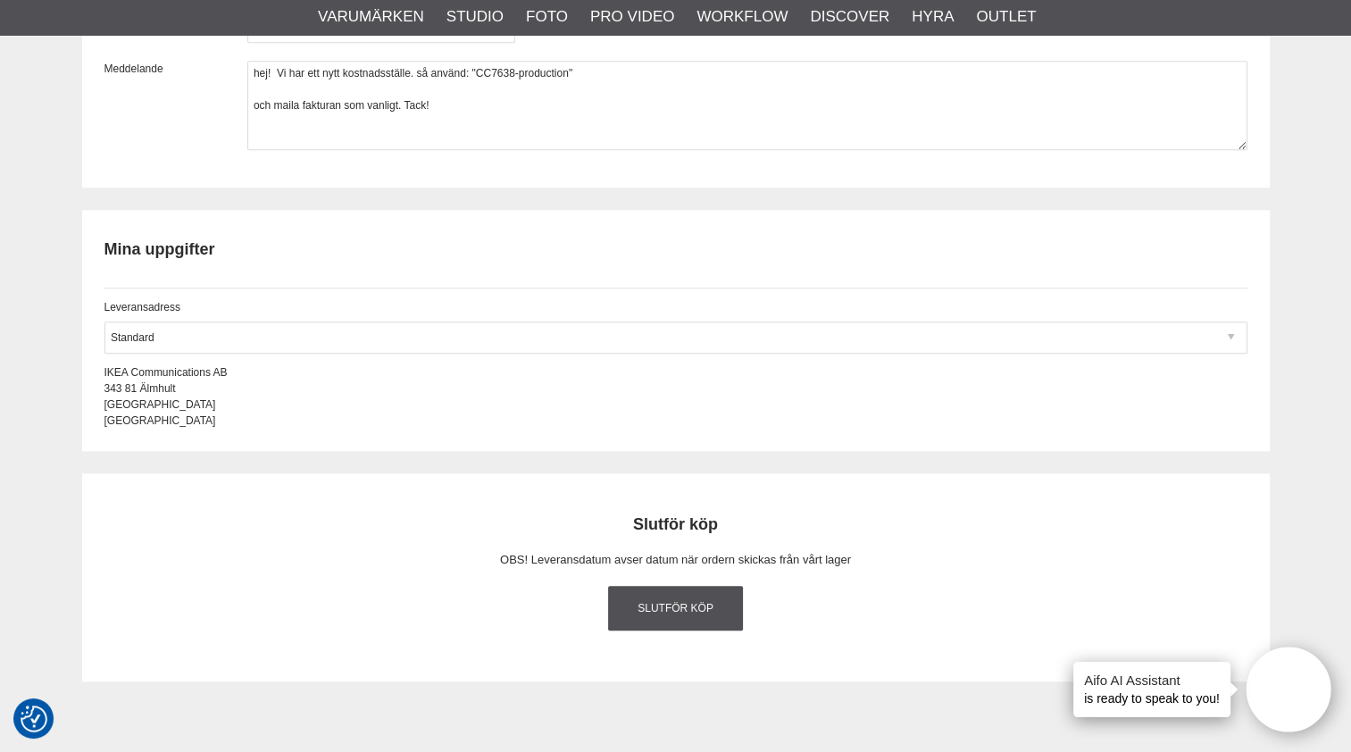
click at [596, 321] on div at bounding box center [675, 337] width 1143 height 32
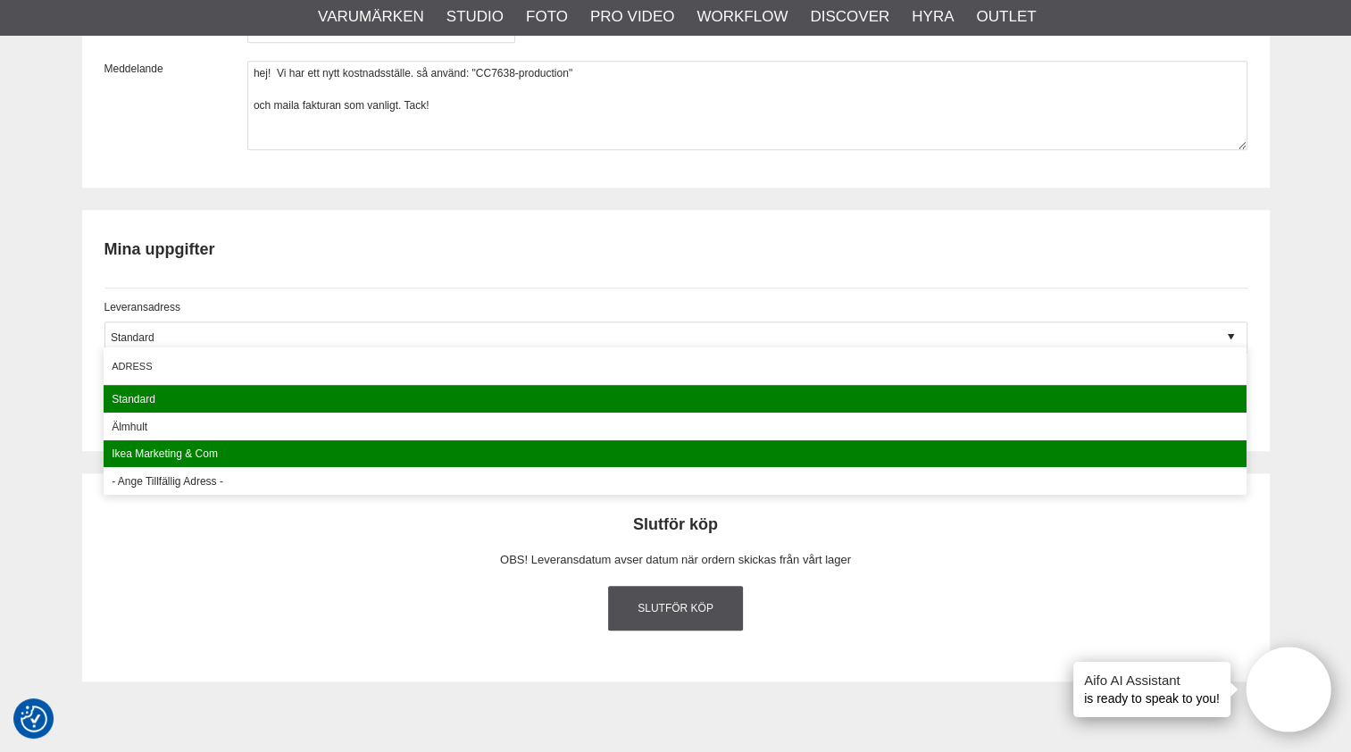
click at [383, 441] on div "Ikea Marketing & Com" at bounding box center [675, 454] width 1143 height 28
type input "Ikea Marketing & Com"
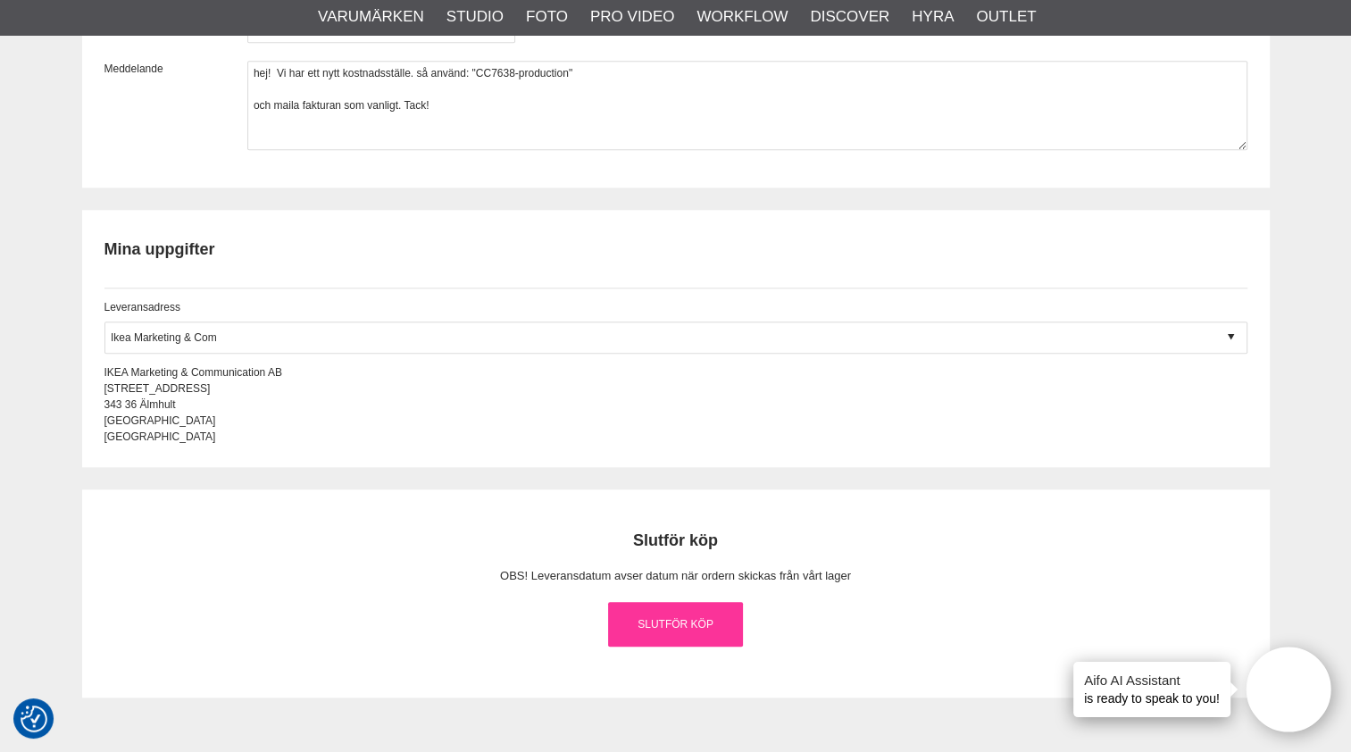
click at [664, 609] on link "Slutför köp" at bounding box center [676, 624] width 136 height 45
